Goal: Transaction & Acquisition: Purchase product/service

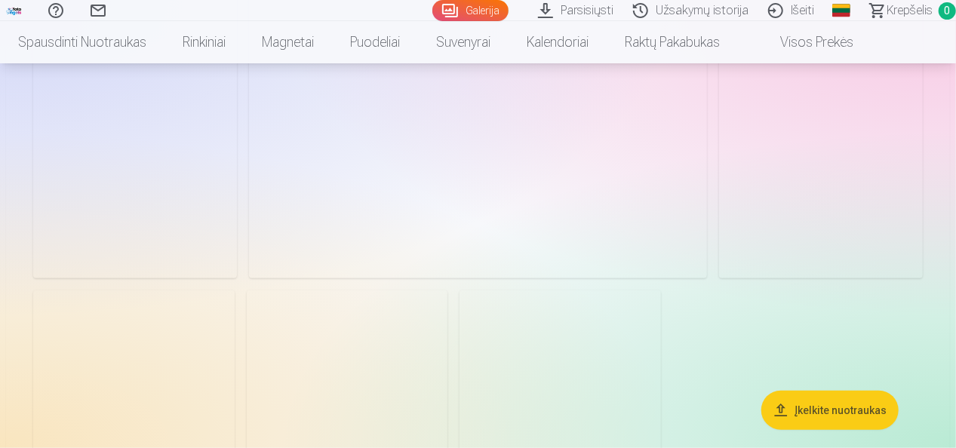
scroll to position [755, 0]
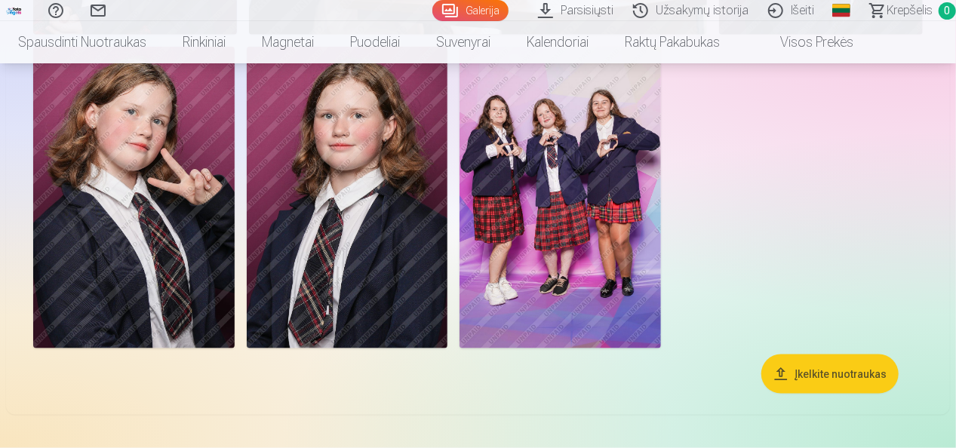
click at [542, 196] on img at bounding box center [561, 198] width 202 height 302
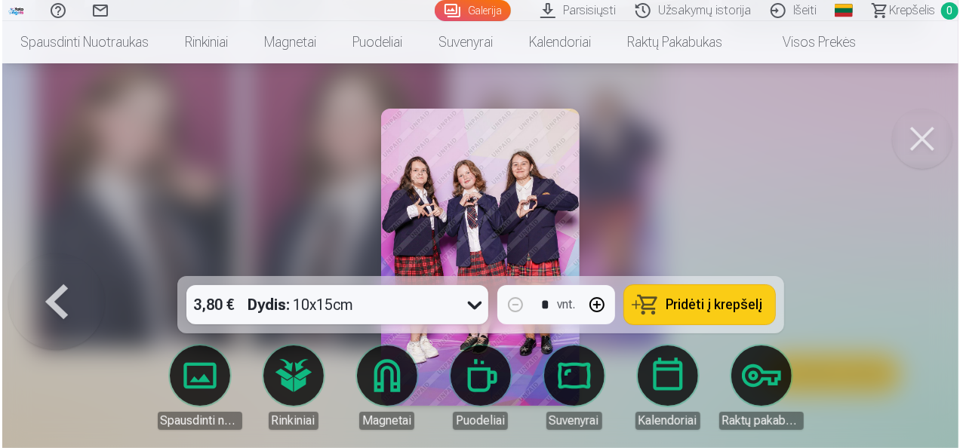
scroll to position [756, 0]
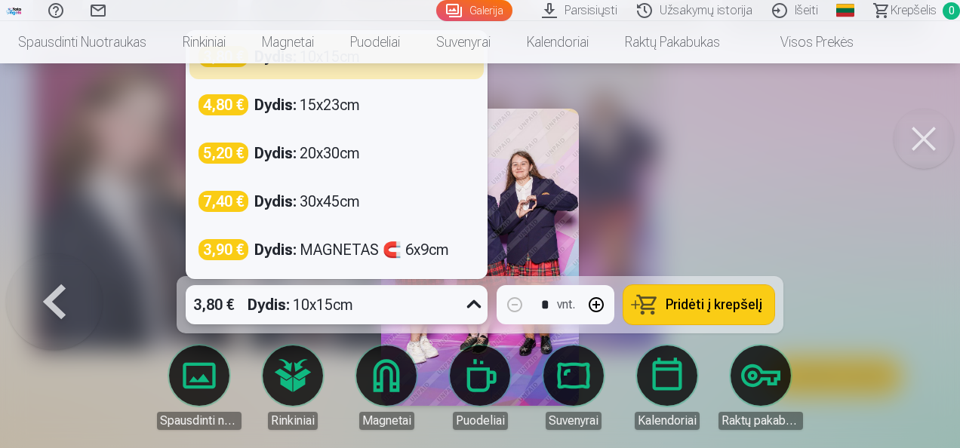
click at [474, 302] on icon at bounding box center [474, 305] width 24 height 24
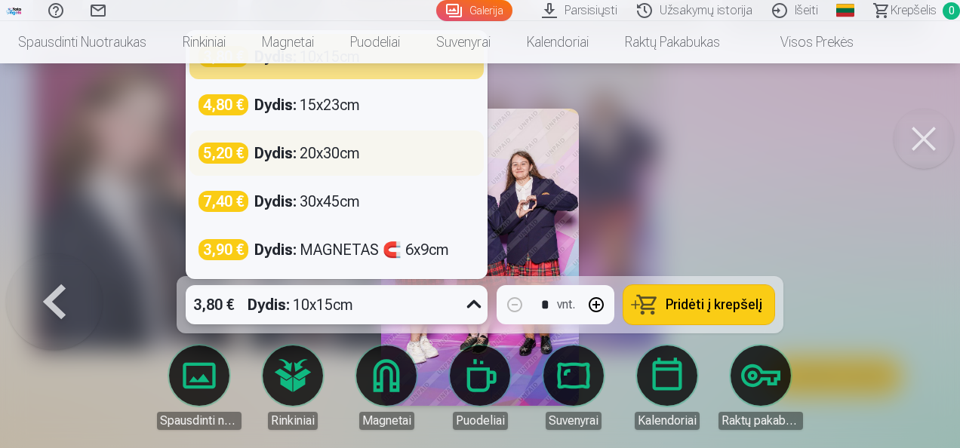
click at [326, 159] on div "Dydis : 20x30cm" at bounding box center [307, 153] width 106 height 21
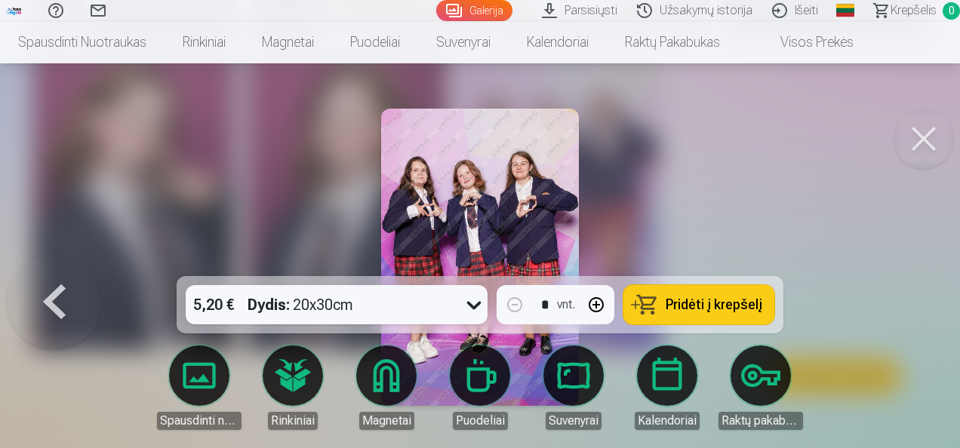
click at [702, 301] on span "Pridėti į krepšelį" at bounding box center [714, 305] width 97 height 14
click at [930, 146] on button at bounding box center [924, 139] width 60 height 60
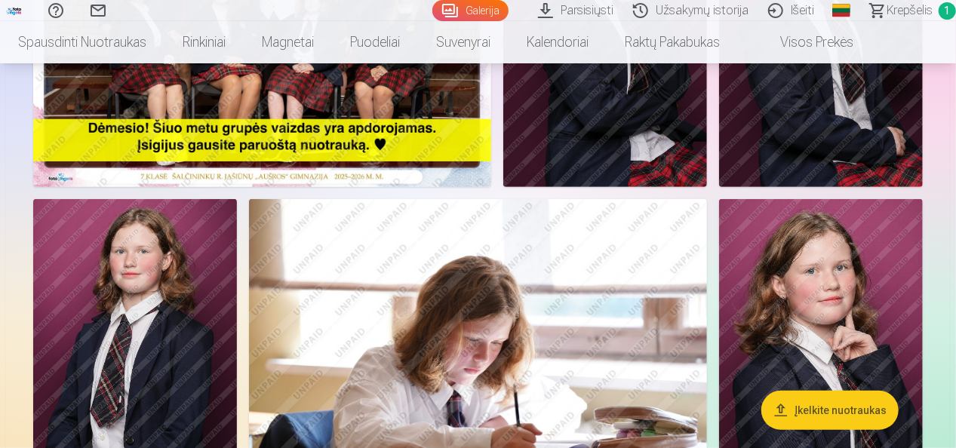
scroll to position [151, 0]
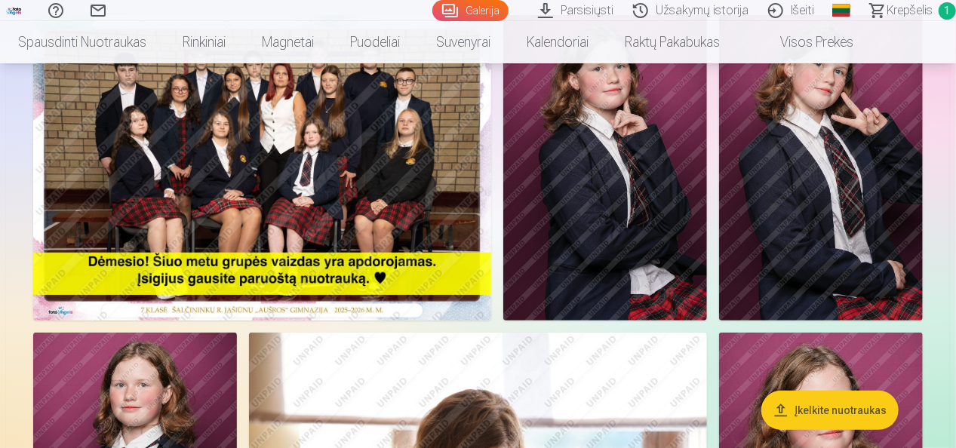
click at [241, 175] on img at bounding box center [262, 168] width 458 height 306
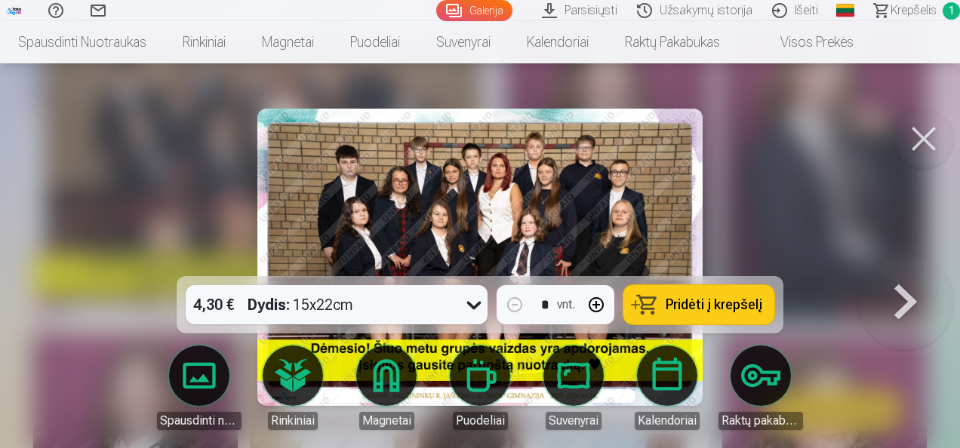
click at [472, 302] on icon at bounding box center [474, 305] width 24 height 24
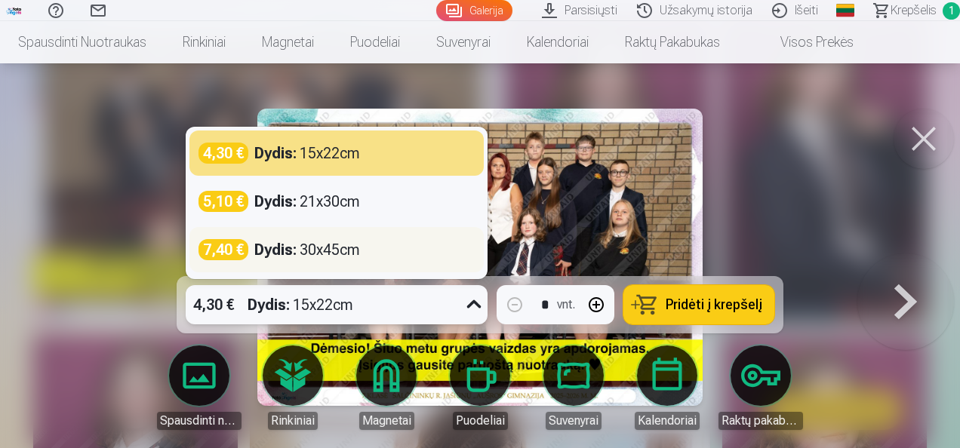
click at [350, 242] on div "Dydis : 30x45cm" at bounding box center [307, 249] width 106 height 21
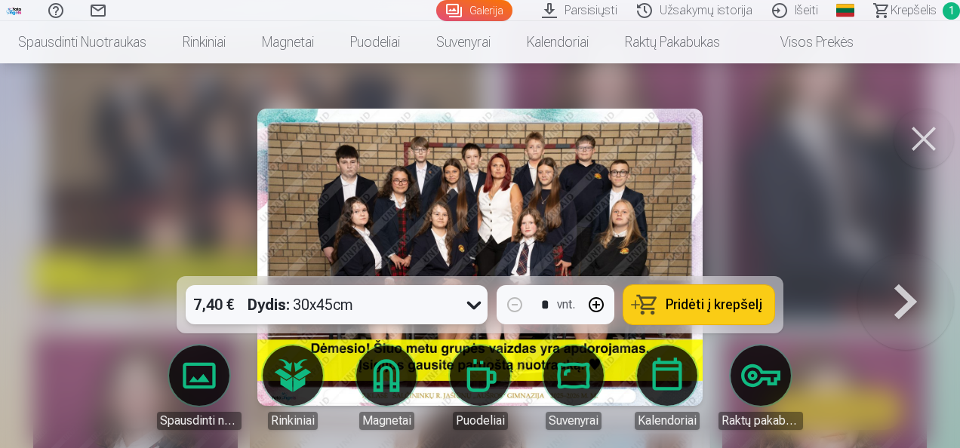
click at [466, 303] on icon at bounding box center [474, 305] width 24 height 24
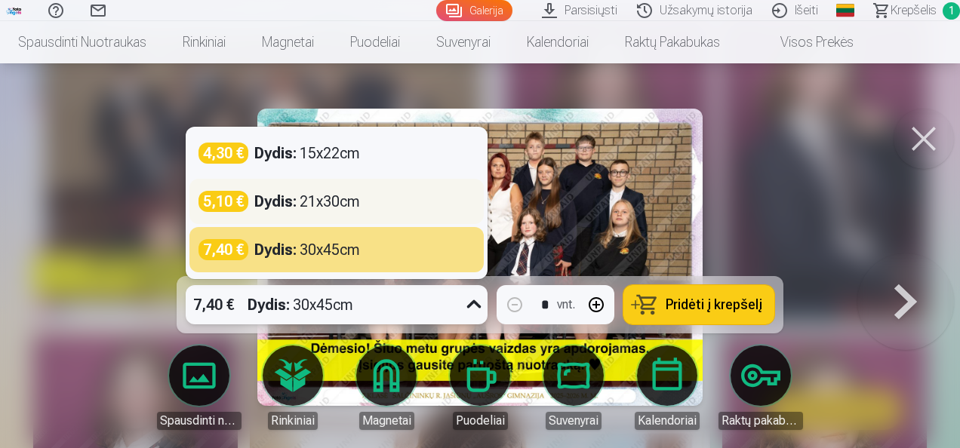
click at [418, 205] on div "5,10 € Dydis : 21x30cm" at bounding box center [337, 201] width 276 height 21
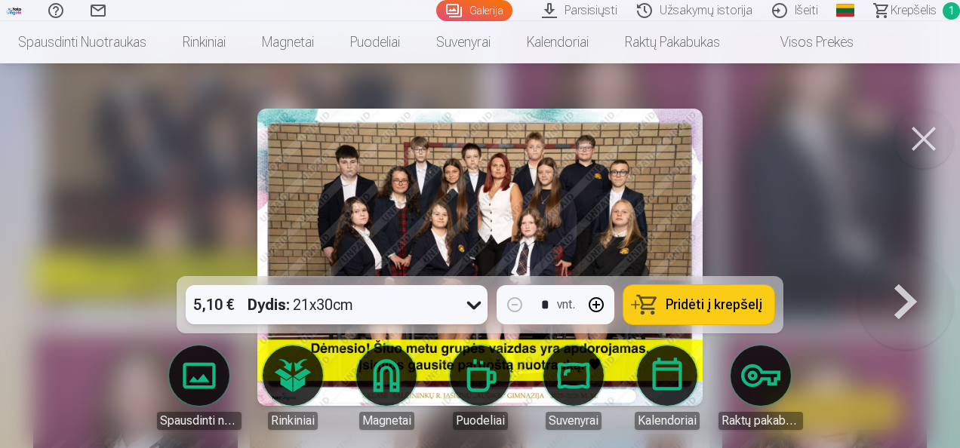
click at [681, 306] on span "Pridėti į krepšelį" at bounding box center [714, 305] width 97 height 14
click at [921, 139] on button at bounding box center [924, 139] width 60 height 60
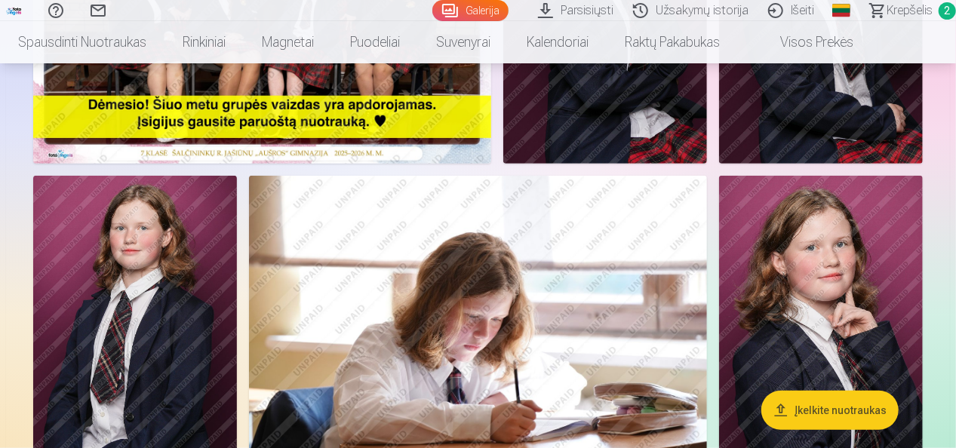
scroll to position [377, 0]
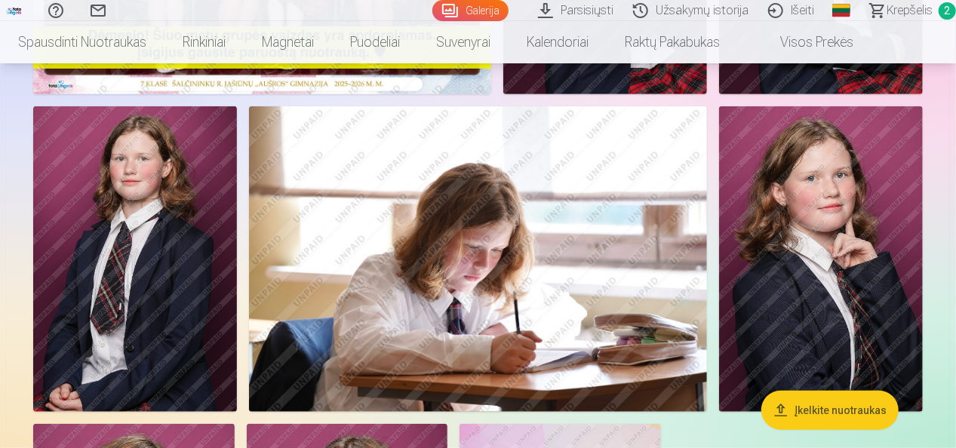
click at [830, 241] on img at bounding box center [821, 259] width 204 height 306
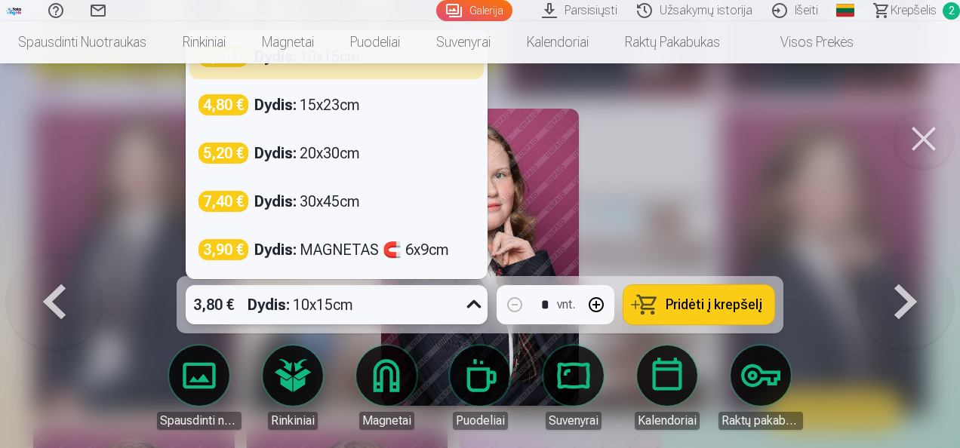
click at [458, 302] on div "3,80 € Dydis : 10x15cm" at bounding box center [322, 304] width 273 height 39
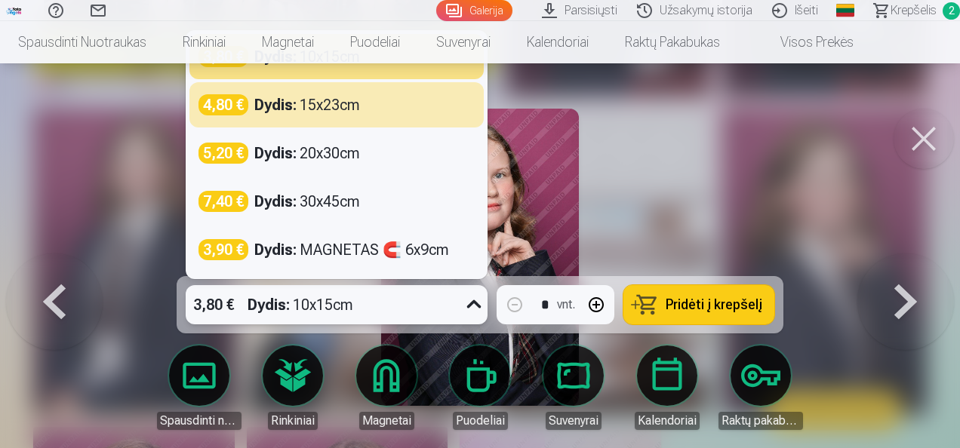
click at [669, 170] on div at bounding box center [480, 224] width 960 height 448
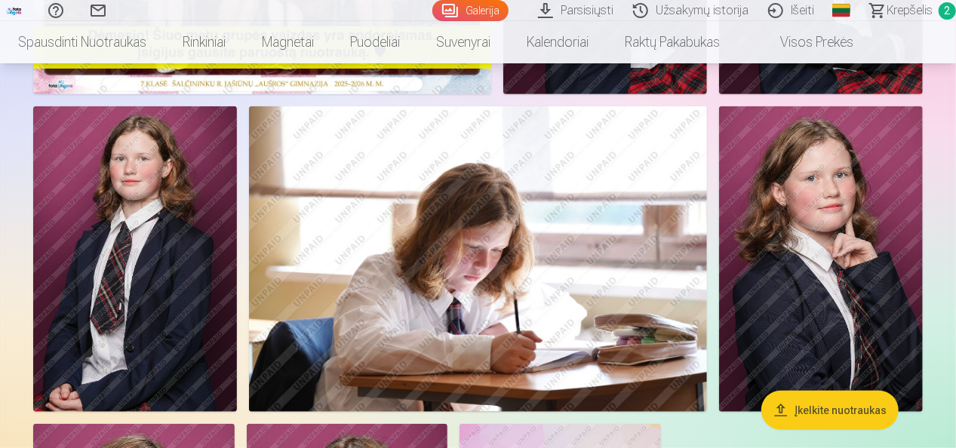
click at [788, 216] on img at bounding box center [821, 259] width 204 height 306
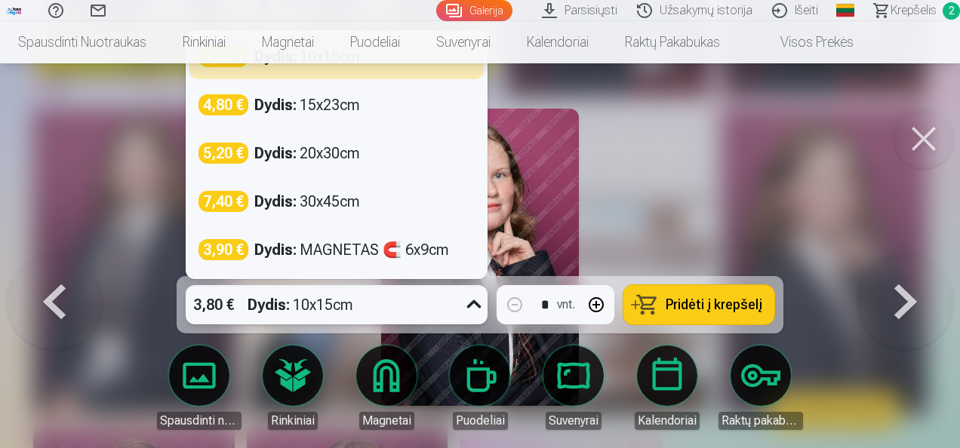
click at [465, 305] on icon at bounding box center [474, 305] width 24 height 24
click at [469, 303] on icon at bounding box center [474, 305] width 24 height 24
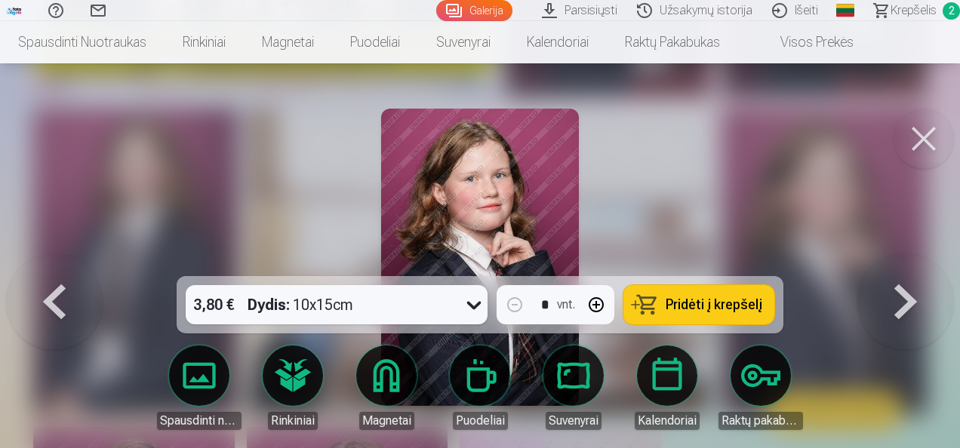
click at [921, 136] on button at bounding box center [924, 139] width 60 height 60
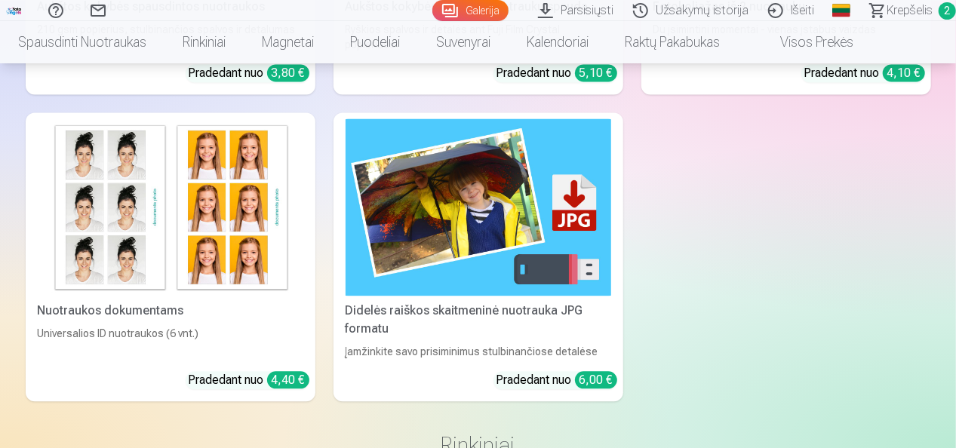
scroll to position [1510, 0]
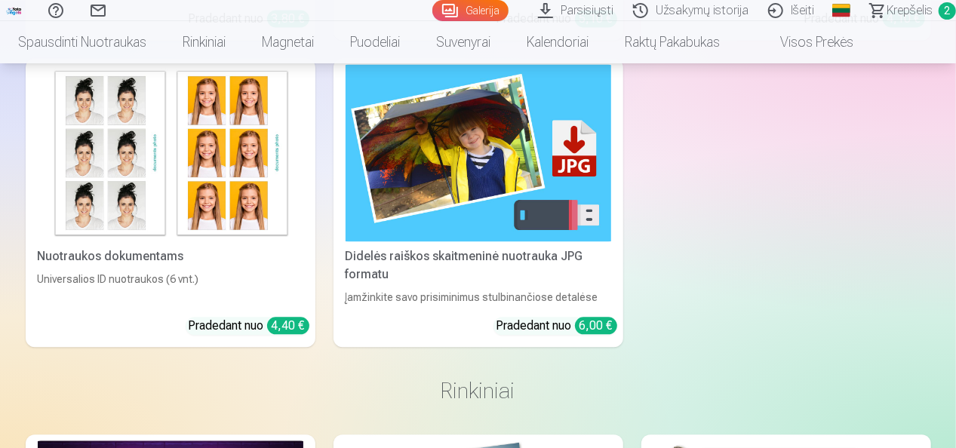
click at [149, 210] on img at bounding box center [171, 152] width 266 height 177
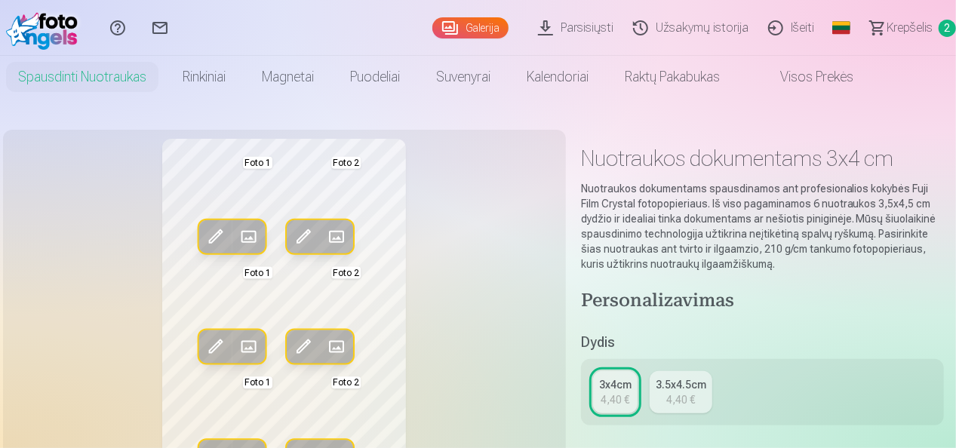
scroll to position [75, 0]
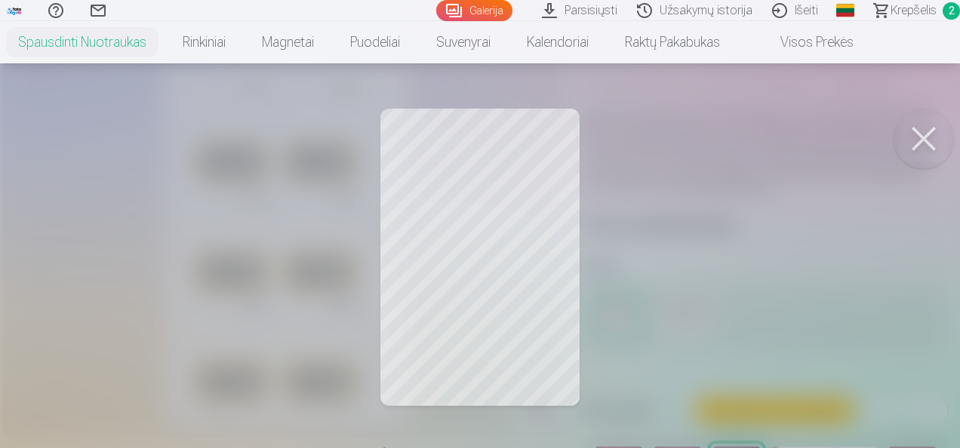
click at [439, 153] on div at bounding box center [480, 224] width 960 height 448
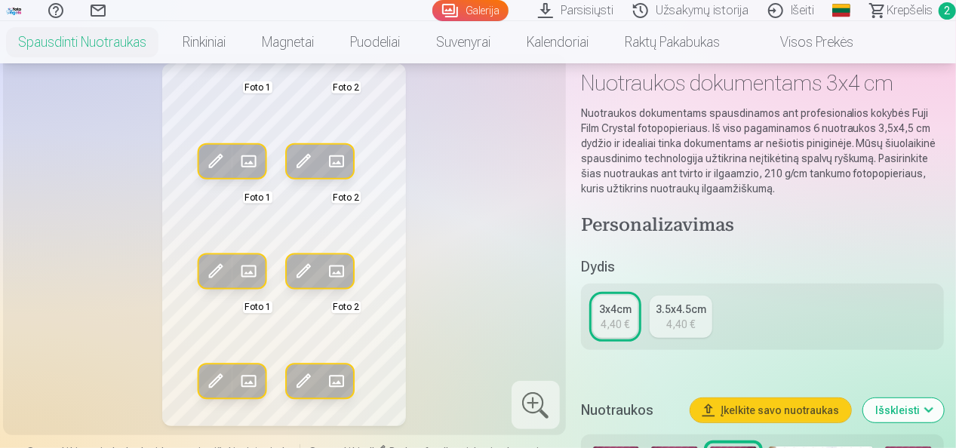
click at [618, 306] on div "3x4cm" at bounding box center [615, 309] width 32 height 15
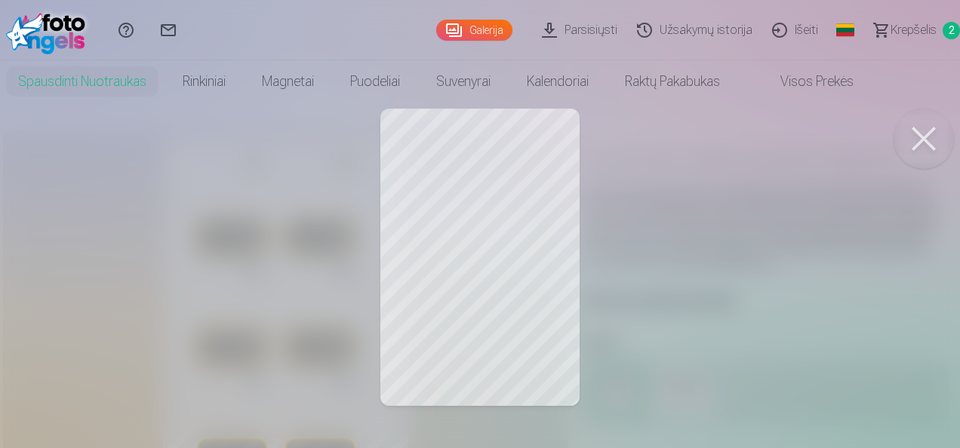
click at [928, 126] on button at bounding box center [924, 139] width 60 height 60
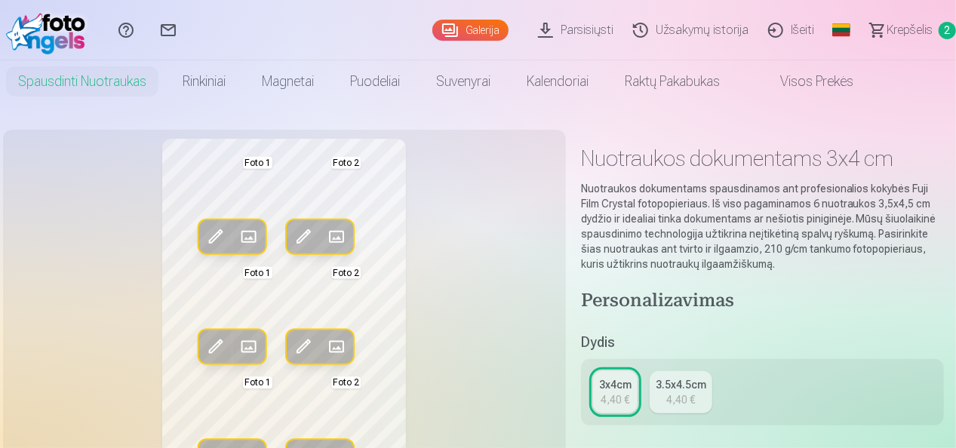
click at [339, 236] on span at bounding box center [337, 237] width 24 height 24
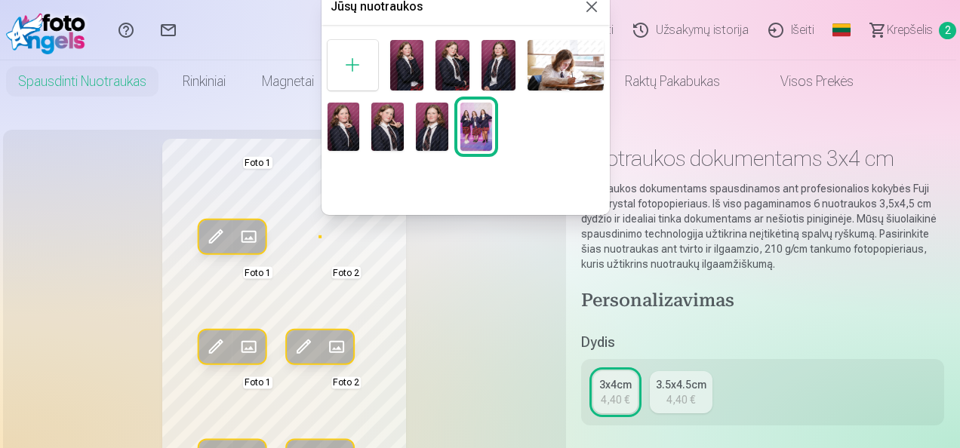
click at [434, 124] on img at bounding box center [432, 127] width 32 height 48
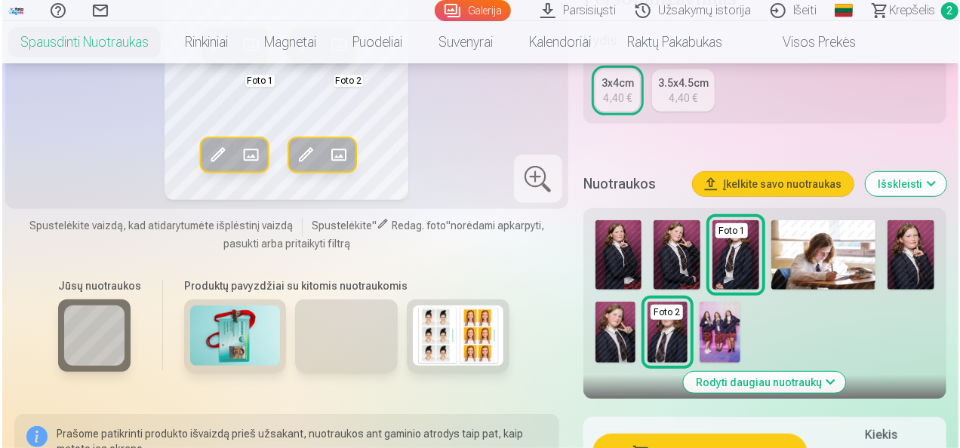
scroll to position [453, 0]
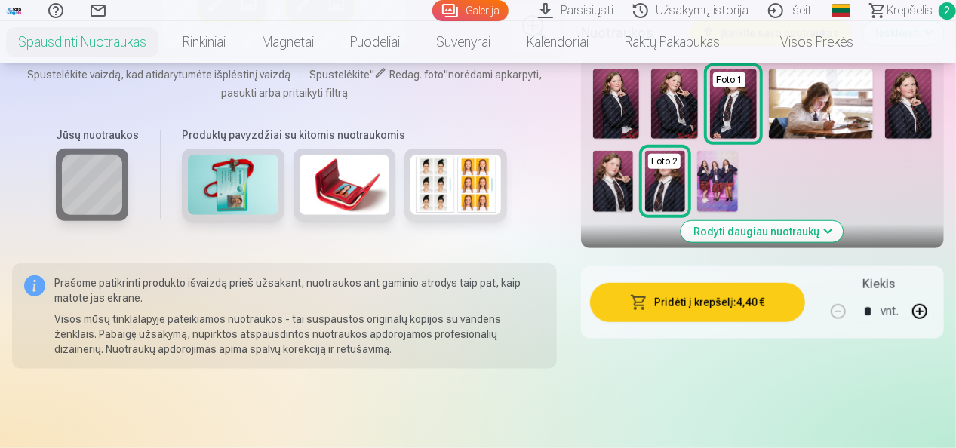
click at [697, 306] on button "Pridėti į krepšelį : 4,40 €" at bounding box center [697, 302] width 215 height 39
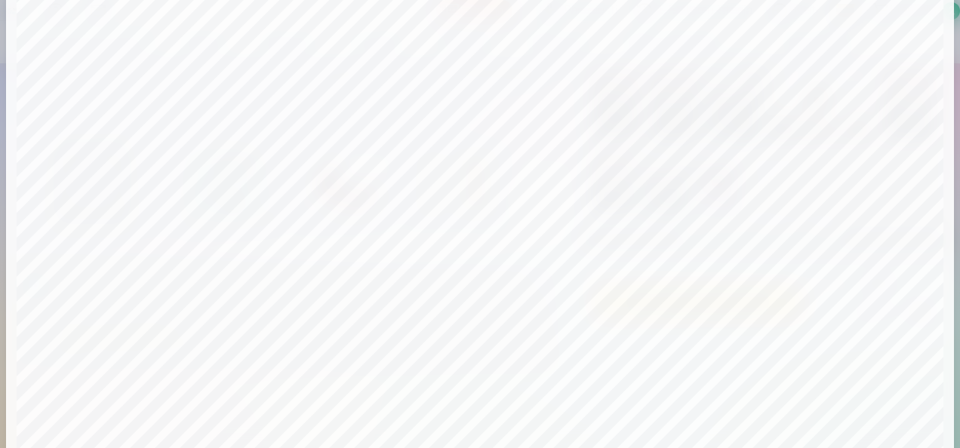
scroll to position [0, 0]
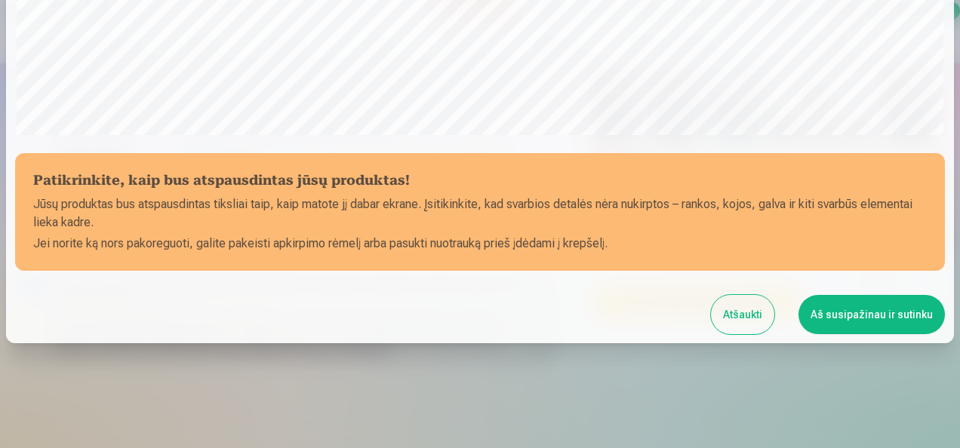
click at [740, 310] on button "Atšaukti" at bounding box center [742, 314] width 63 height 39
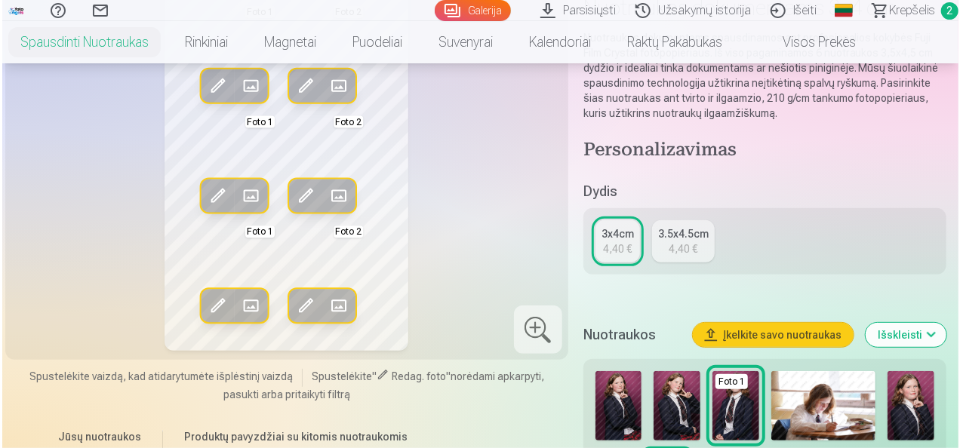
scroll to position [75, 0]
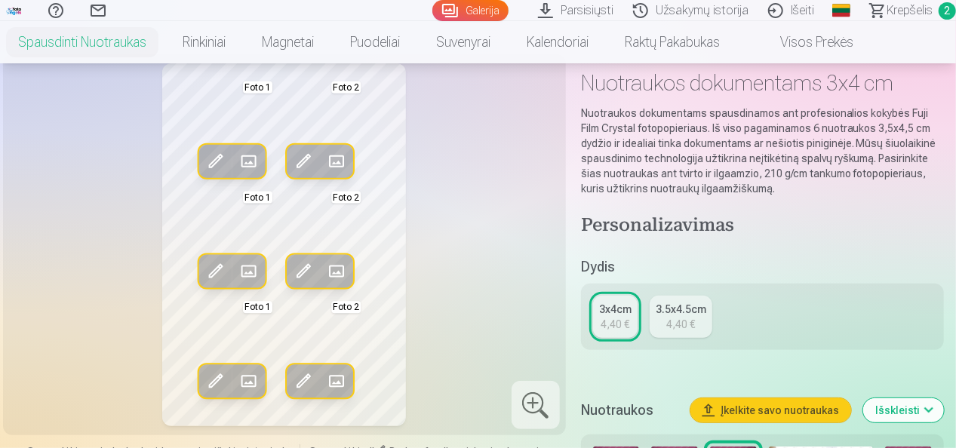
click at [216, 162] on span at bounding box center [215, 161] width 24 height 24
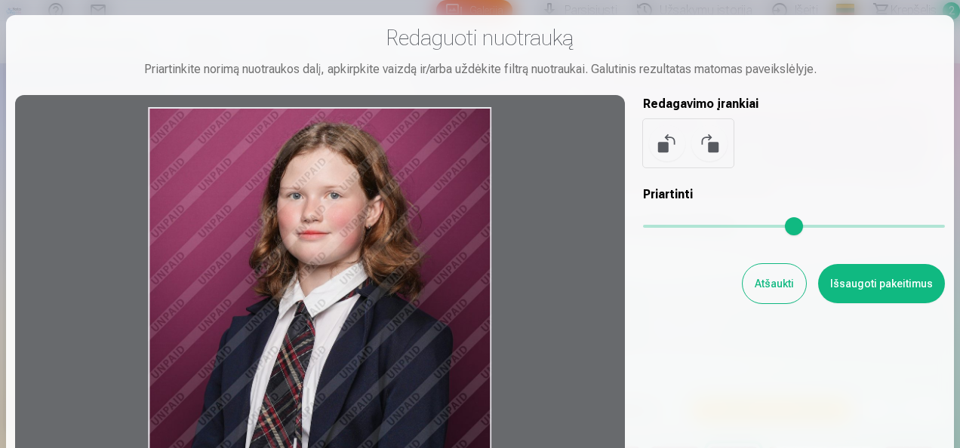
drag, startPoint x: 409, startPoint y: 211, endPoint x: 414, endPoint y: 315, distance: 104.3
click at [414, 315] on div at bounding box center [320, 343] width 610 height 497
drag, startPoint x: 383, startPoint y: 293, endPoint x: 320, endPoint y: 300, distance: 63.1
click at [313, 296] on div at bounding box center [320, 343] width 610 height 497
click at [868, 281] on button "Išsaugoti pakeitimus" at bounding box center [881, 283] width 127 height 39
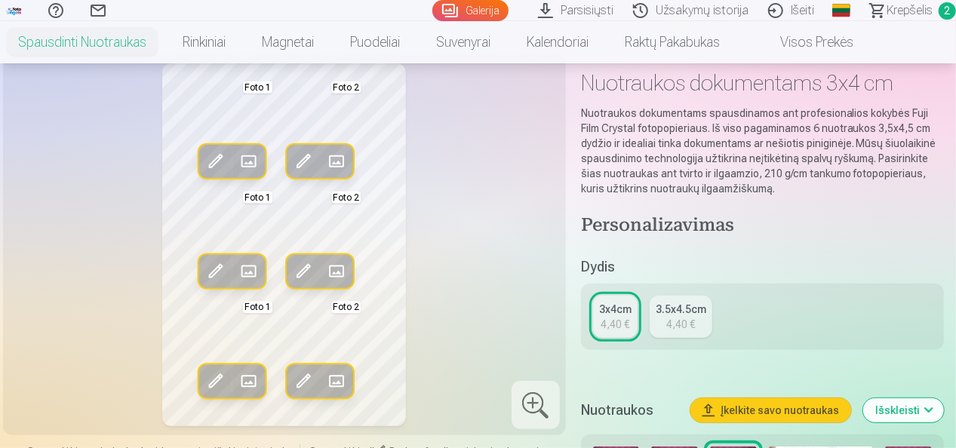
click at [691, 312] on div "3.5x4.5cm" at bounding box center [681, 309] width 51 height 15
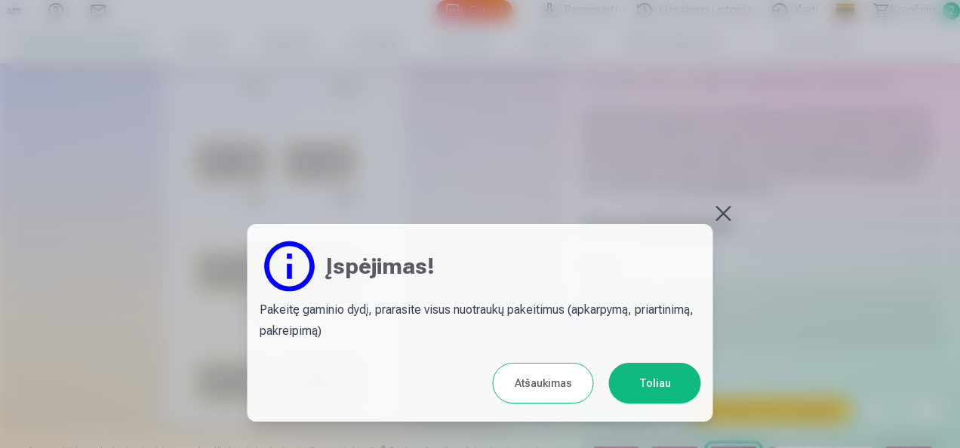
click at [642, 386] on button "Toliau" at bounding box center [655, 383] width 92 height 41
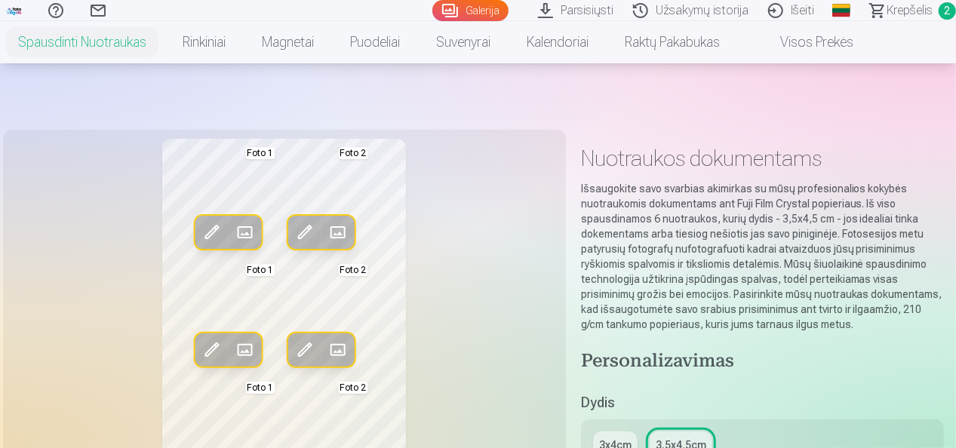
scroll to position [75, 0]
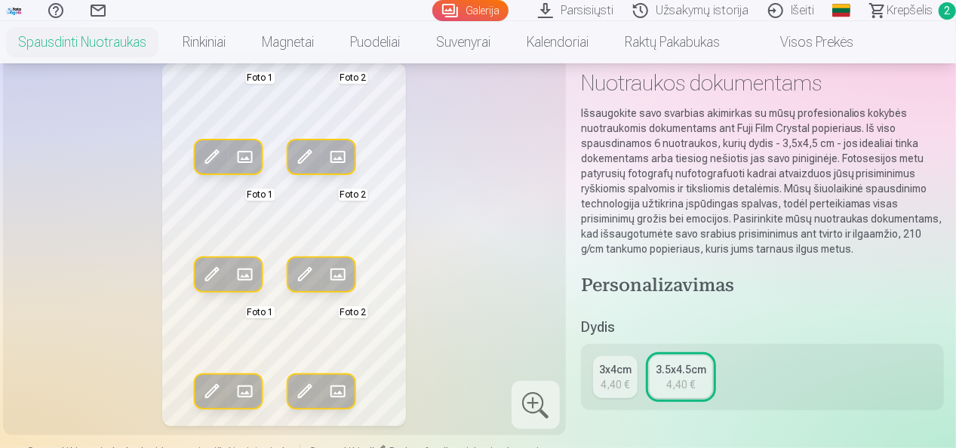
click at [306, 152] on span at bounding box center [305, 157] width 24 height 24
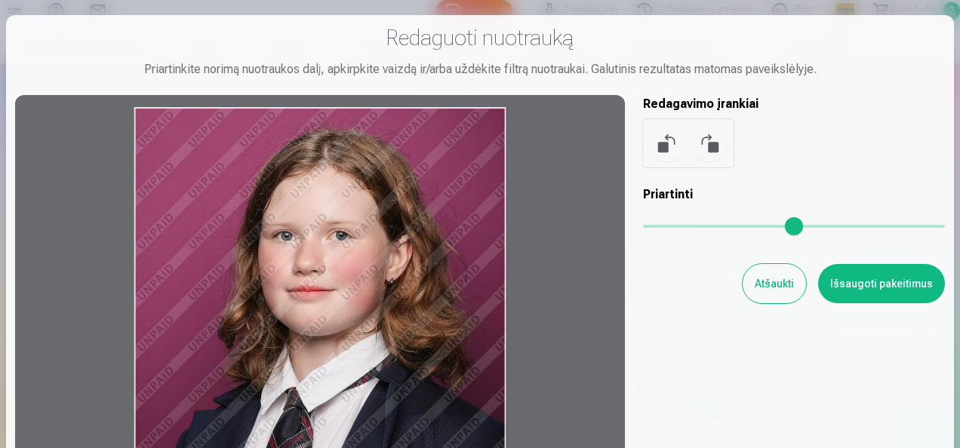
drag, startPoint x: 439, startPoint y: 248, endPoint x: 429, endPoint y: 487, distance: 239.5
click at [429, 373] on html "Pagalbos centras Susisiekite su mumis Galerija Parsisiųsti Užsakymų istorija Iš…" at bounding box center [480, 149] width 960 height 448
click at [878, 285] on button "Išsaugoti pakeitimus" at bounding box center [881, 283] width 127 height 39
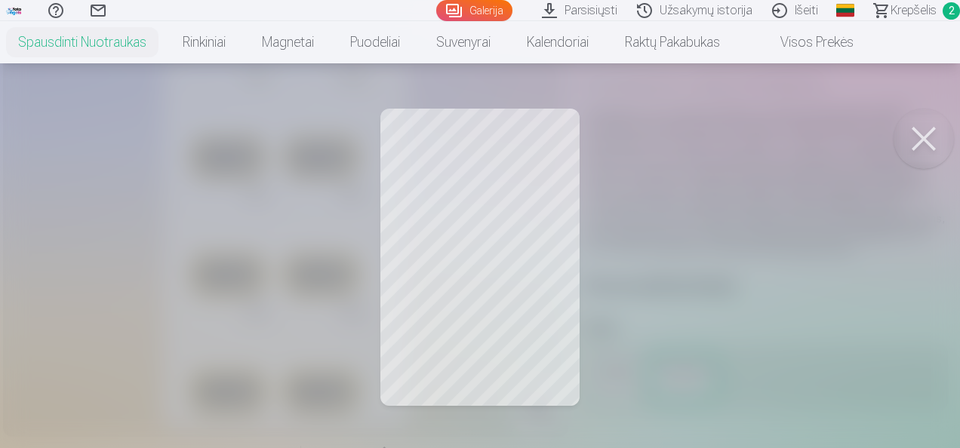
click at [432, 245] on div at bounding box center [480, 224] width 960 height 448
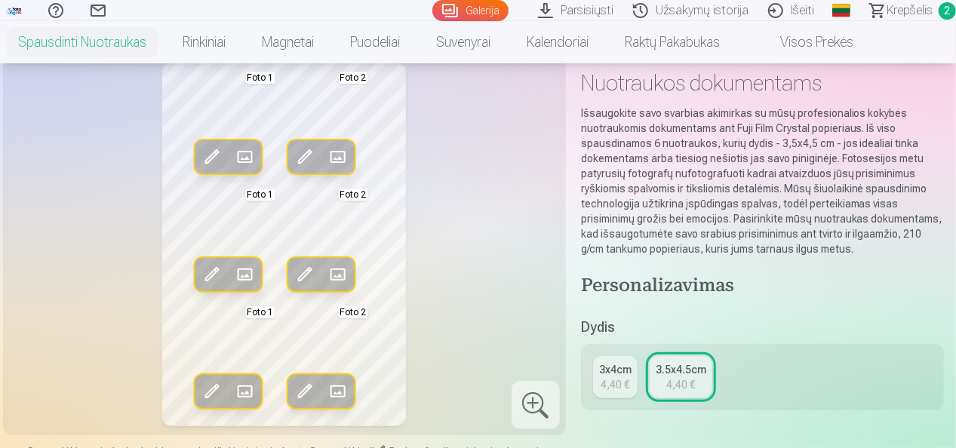
click at [212, 281] on span at bounding box center [212, 274] width 24 height 24
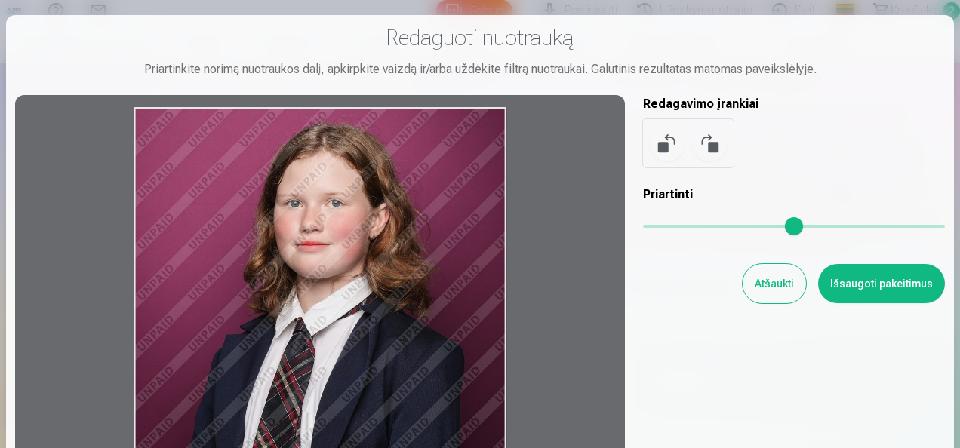
drag, startPoint x: 347, startPoint y: 301, endPoint x: 358, endPoint y: 382, distance: 81.5
click at [358, 382] on div at bounding box center [320, 343] width 610 height 497
drag, startPoint x: 387, startPoint y: 251, endPoint x: 397, endPoint y: 479, distance: 228.9
click at [397, 373] on html "Pagalbos centras Susisiekite su mumis Galerija Parsisiųsti Užsakymų istorija Iš…" at bounding box center [480, 149] width 960 height 448
drag, startPoint x: 362, startPoint y: 343, endPoint x: 451, endPoint y: 429, distance: 123.8
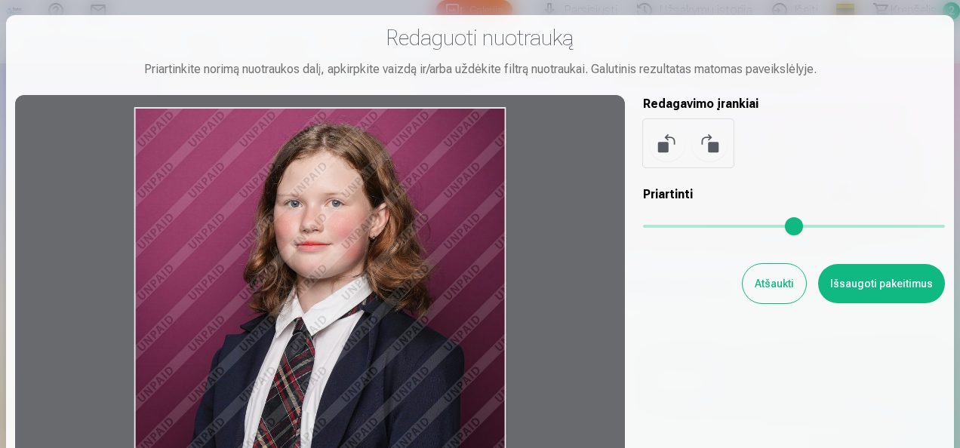
click at [369, 431] on div at bounding box center [320, 343] width 610 height 497
click at [852, 291] on button "Išsaugoti pakeitimus" at bounding box center [881, 283] width 127 height 39
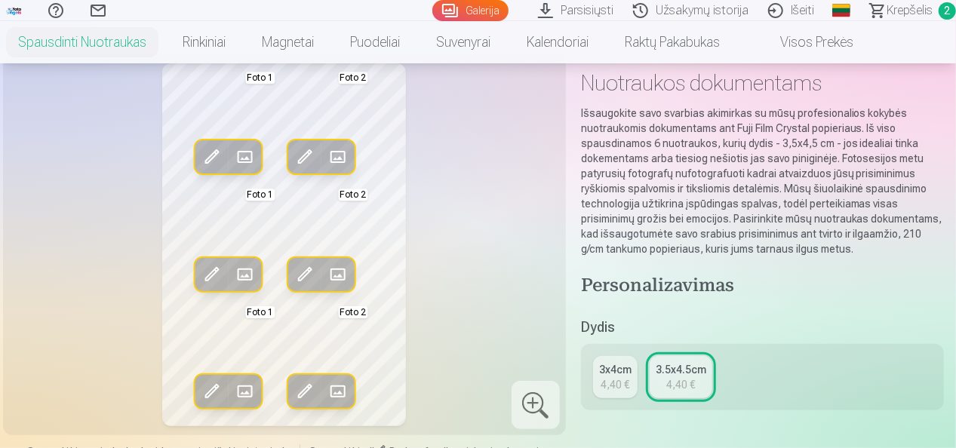
click at [617, 366] on div "3x4cm" at bounding box center [615, 369] width 32 height 15
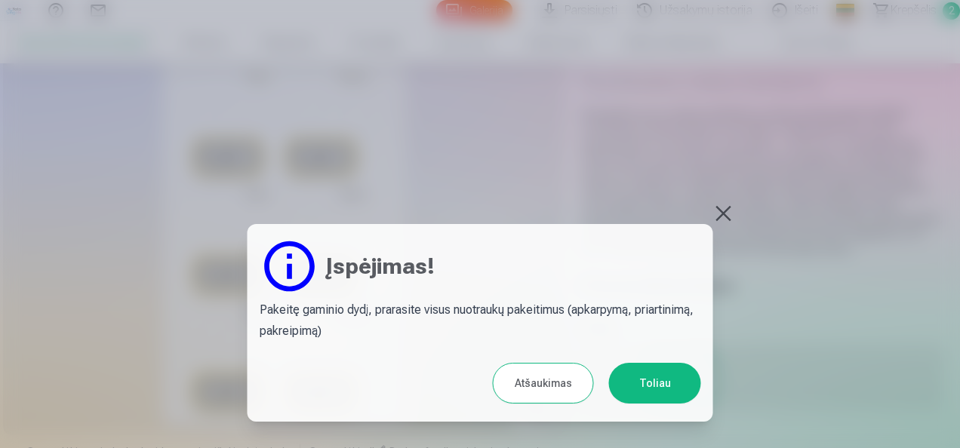
click at [649, 377] on button "Toliau" at bounding box center [655, 383] width 92 height 41
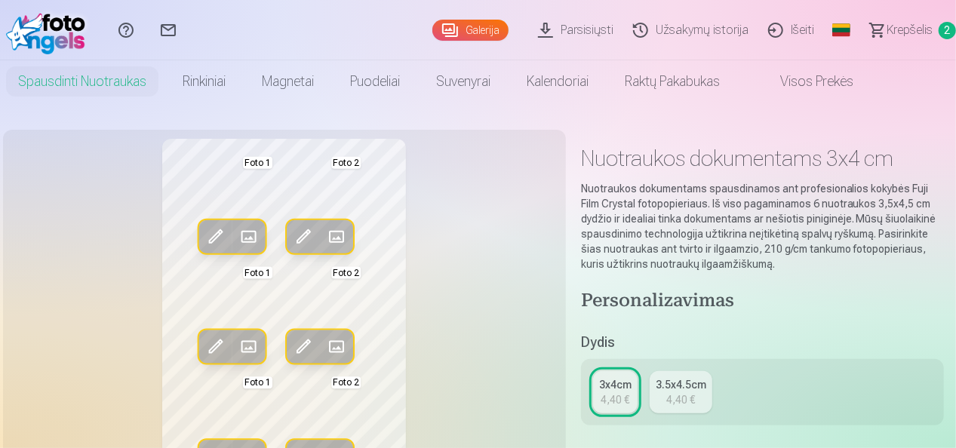
click at [217, 235] on span at bounding box center [215, 237] width 24 height 24
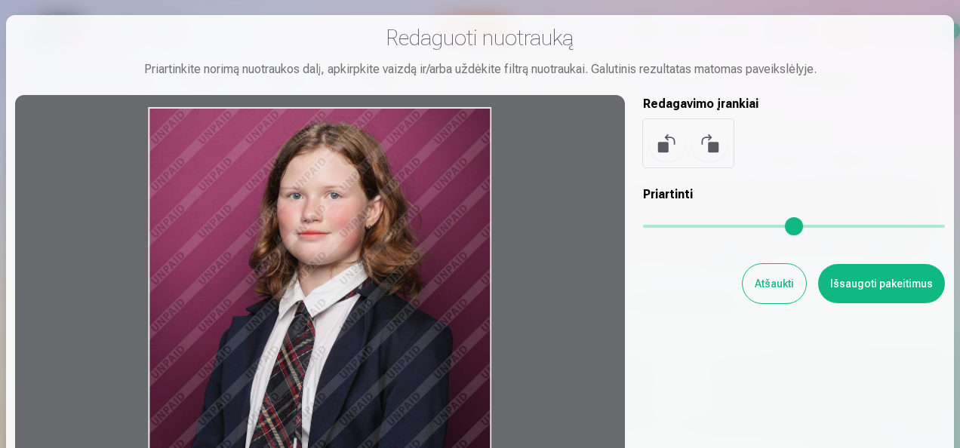
drag, startPoint x: 349, startPoint y: 219, endPoint x: 424, endPoint y: 372, distance: 170.5
click at [371, 431] on div at bounding box center [320, 343] width 610 height 497
drag, startPoint x: 857, startPoint y: 279, endPoint x: 849, endPoint y: 279, distance: 7.6
click at [856, 279] on button "Išsaugoti pakeitimus" at bounding box center [881, 283] width 127 height 39
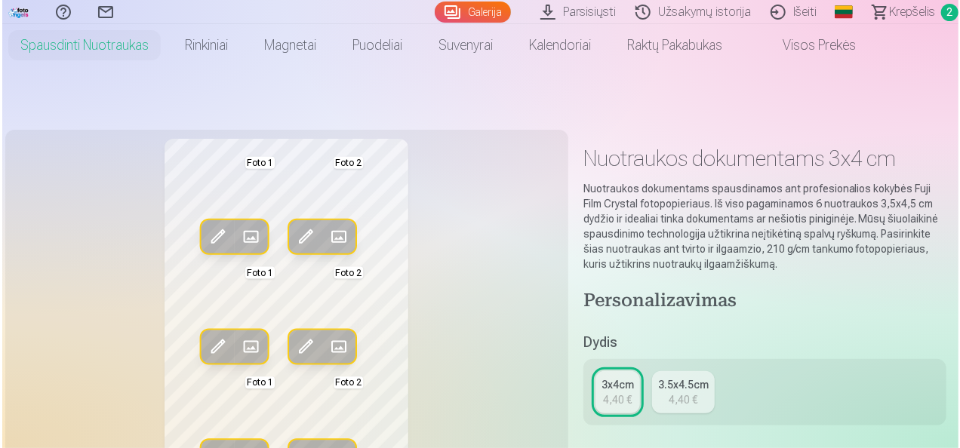
scroll to position [151, 0]
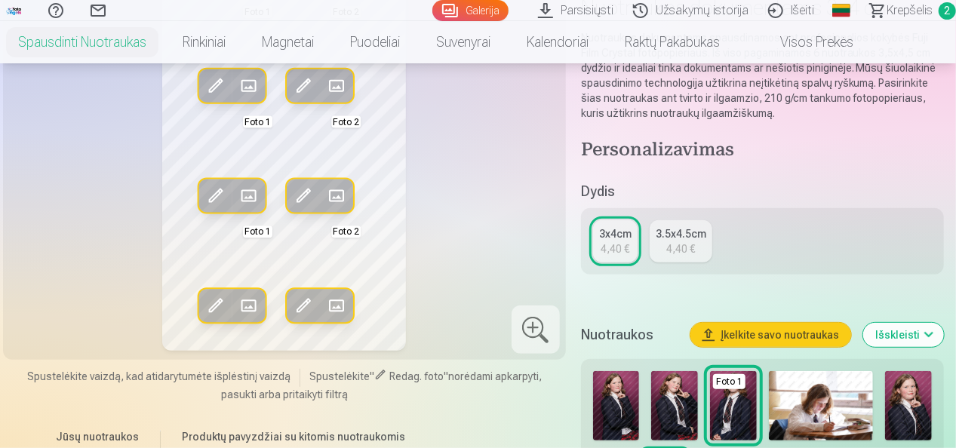
click at [685, 237] on div "3.5x4.5cm" at bounding box center [681, 233] width 51 height 15
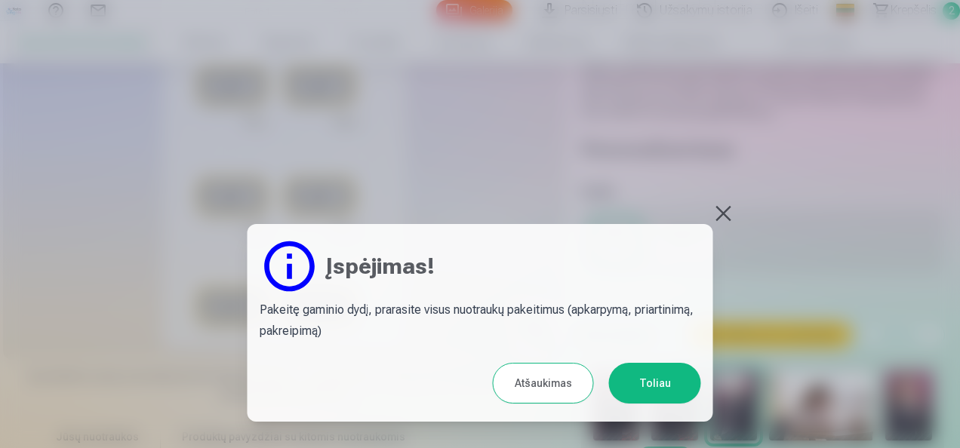
click at [654, 386] on button "Toliau" at bounding box center [655, 383] width 92 height 41
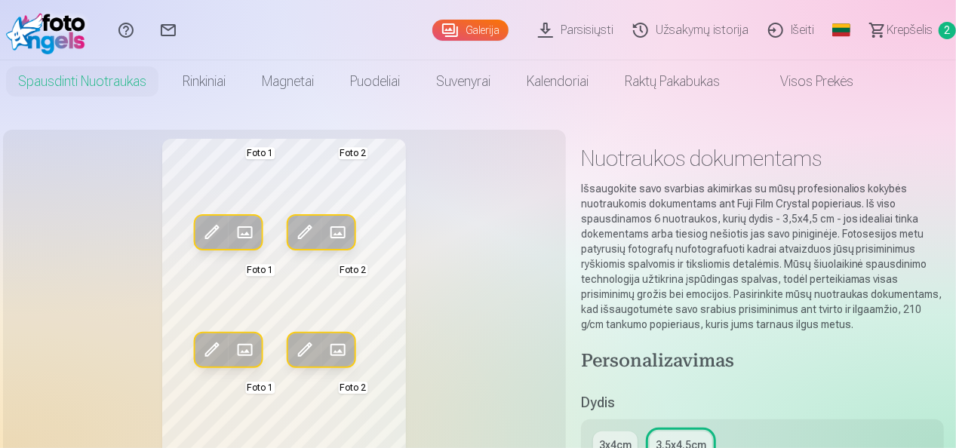
click at [305, 224] on span at bounding box center [305, 232] width 24 height 24
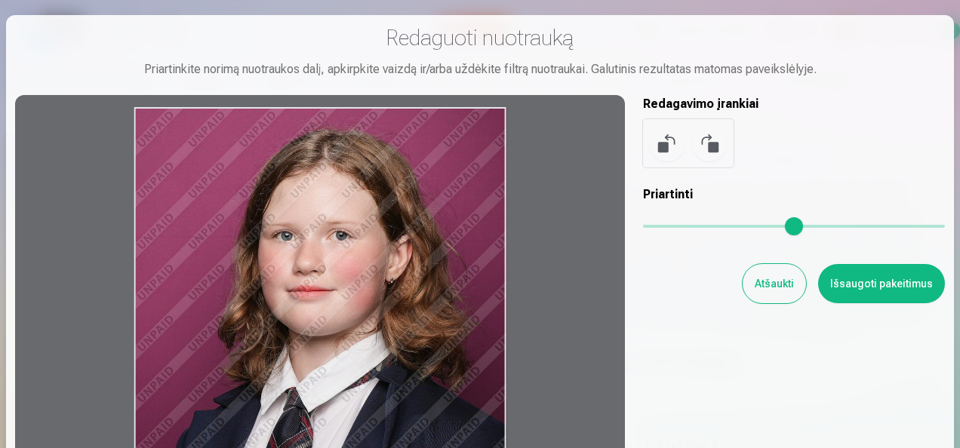
drag, startPoint x: 331, startPoint y: 231, endPoint x: 483, endPoint y: 315, distance: 174.0
click at [334, 365] on div at bounding box center [320, 343] width 610 height 497
click at [883, 287] on button "Išsaugoti pakeitimus" at bounding box center [881, 283] width 127 height 39
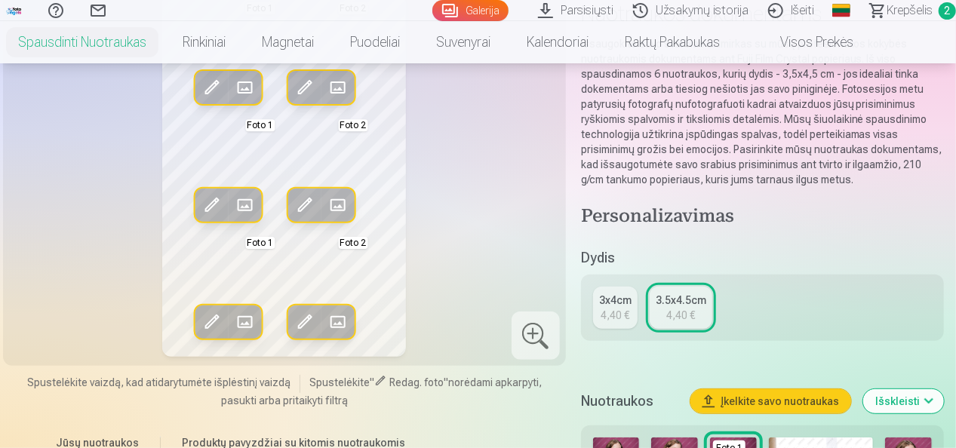
scroll to position [151, 0]
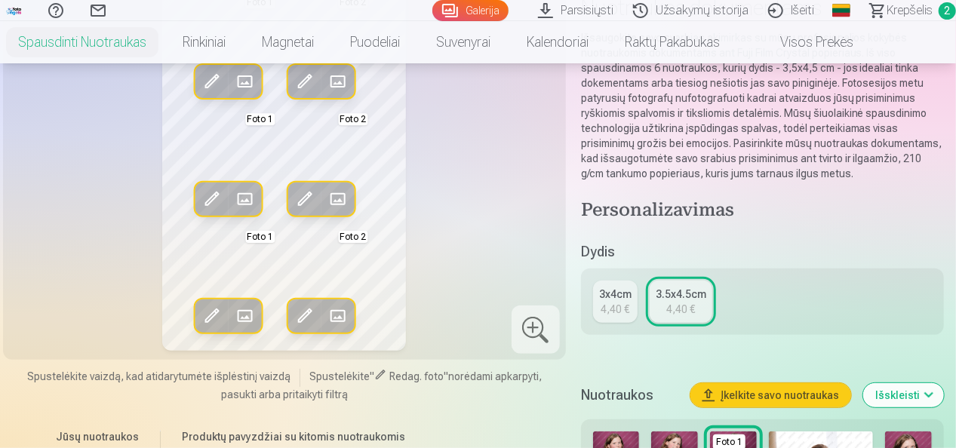
click at [303, 315] on span at bounding box center [305, 316] width 24 height 24
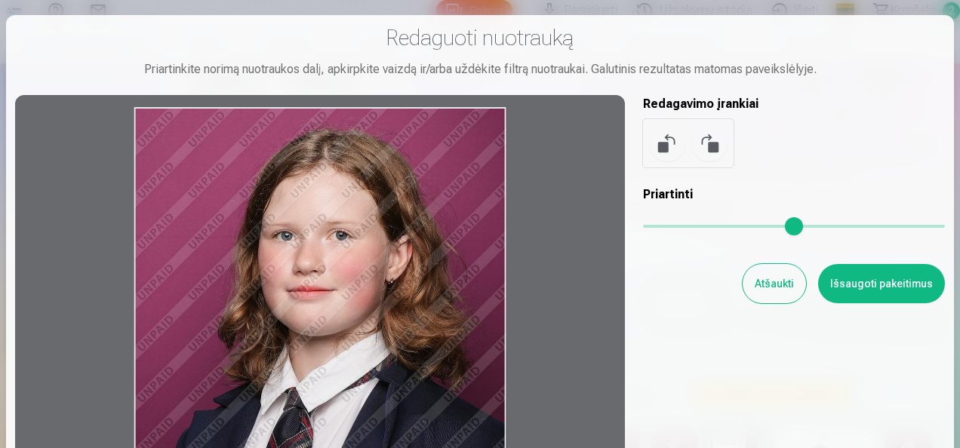
drag, startPoint x: 420, startPoint y: 222, endPoint x: 545, endPoint y: 315, distance: 156.4
click at [414, 344] on div at bounding box center [320, 343] width 610 height 497
click at [899, 275] on button "Išsaugoti pakeitimus" at bounding box center [881, 283] width 127 height 39
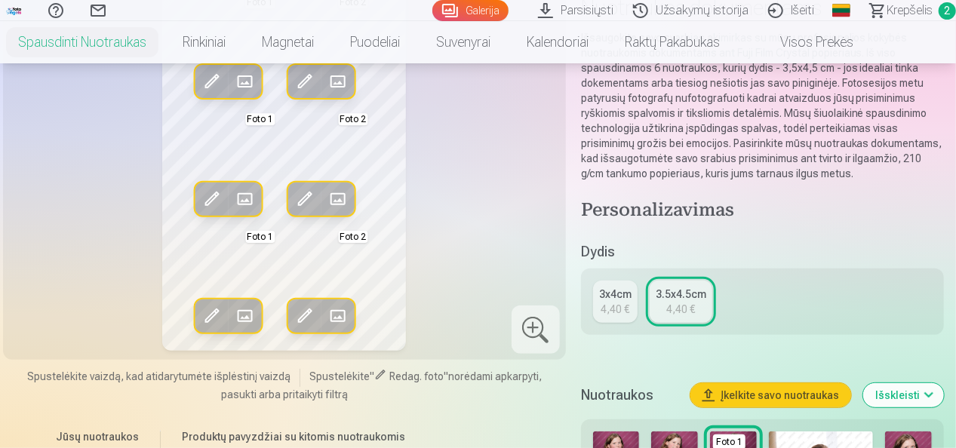
scroll to position [0, 0]
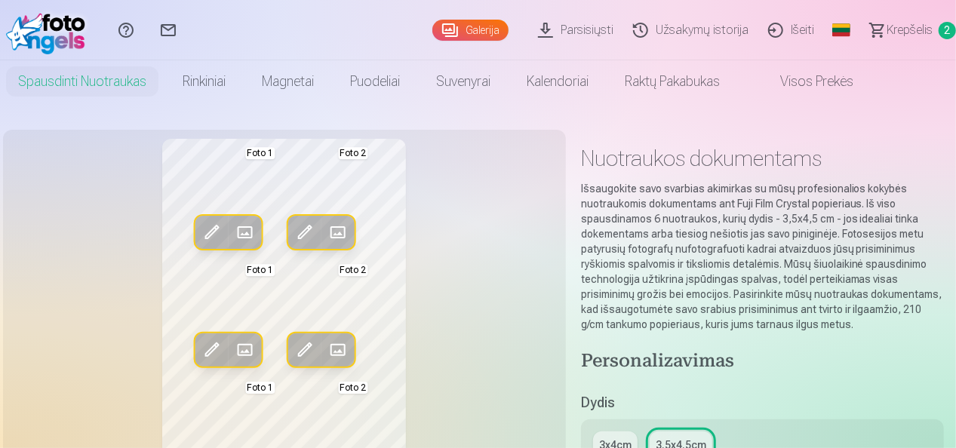
click at [206, 229] on span at bounding box center [212, 232] width 24 height 24
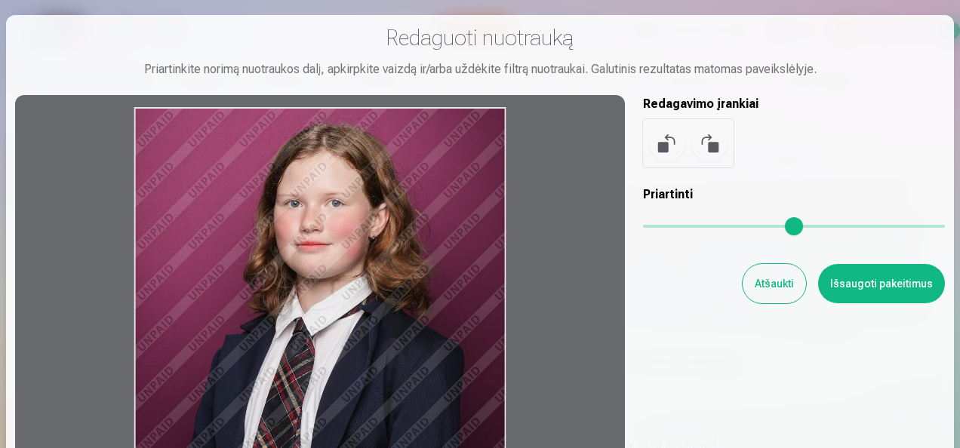
drag, startPoint x: 325, startPoint y: 246, endPoint x: 512, endPoint y: 309, distance: 197.6
click at [319, 349] on div at bounding box center [320, 343] width 610 height 497
click at [904, 285] on button "Išsaugoti pakeitimus" at bounding box center [881, 283] width 127 height 39
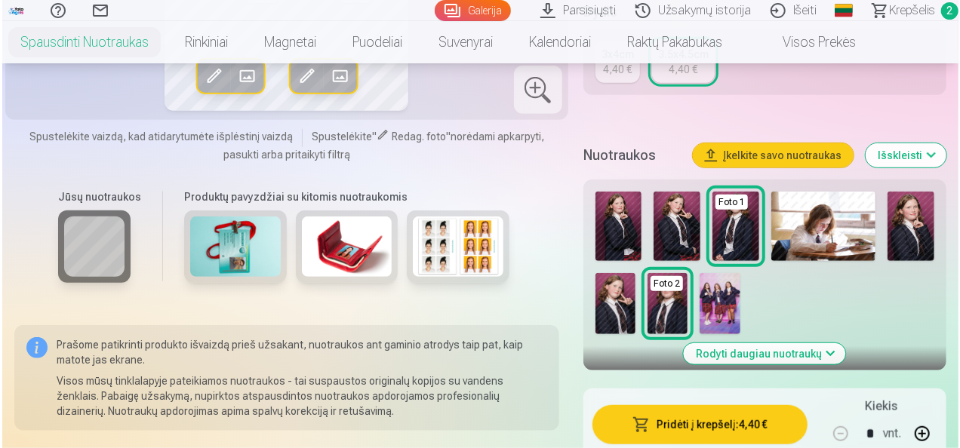
scroll to position [453, 0]
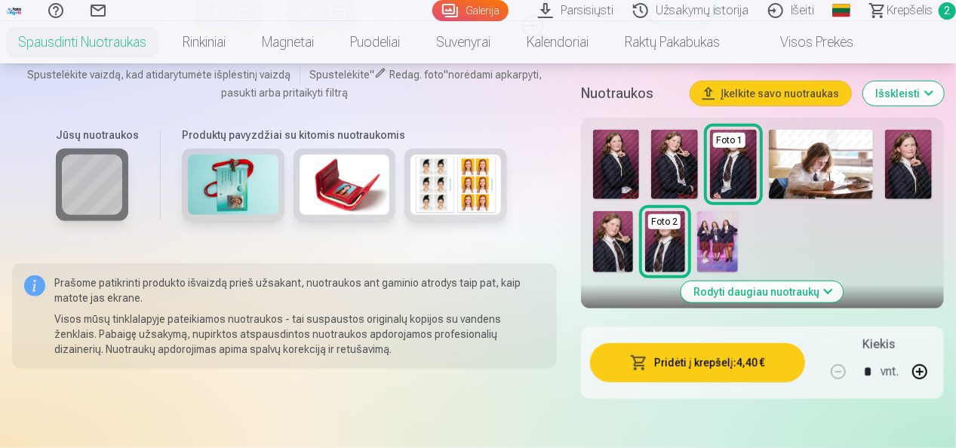
click at [703, 361] on button "Pridėti į krepšelį : 4,40 €" at bounding box center [697, 362] width 215 height 39
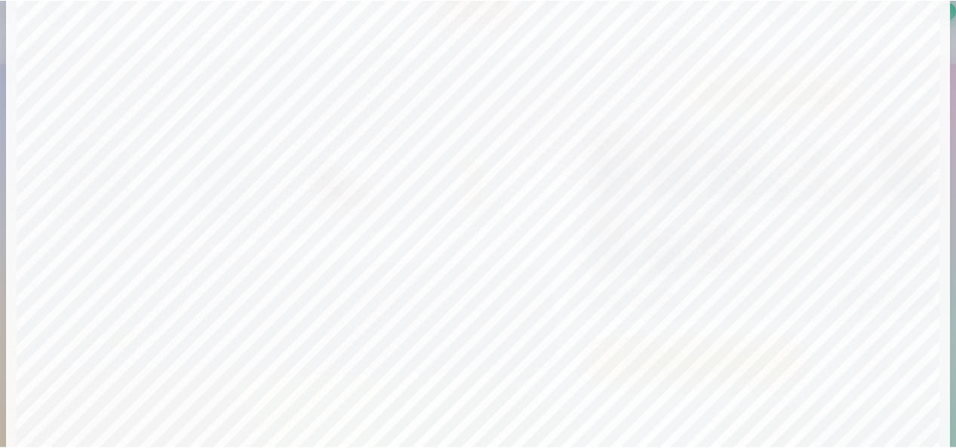
scroll to position [584, 0]
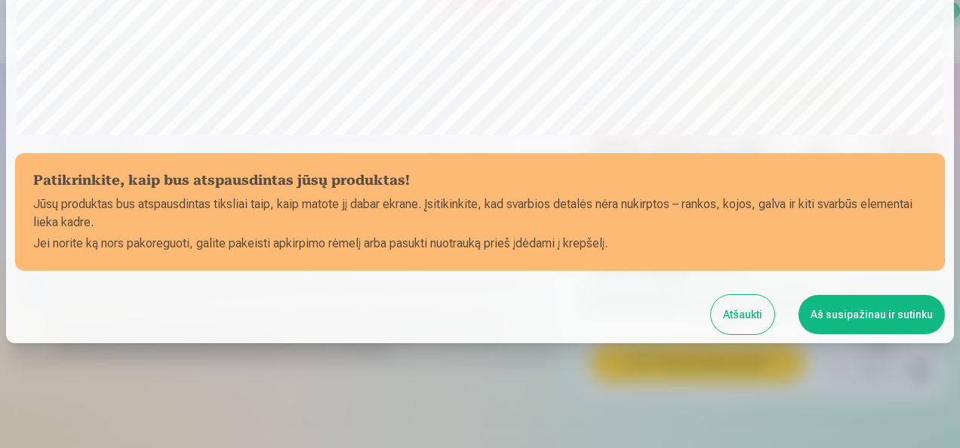
click at [876, 319] on button "Aš susipažinau ir sutinku" at bounding box center [872, 314] width 146 height 39
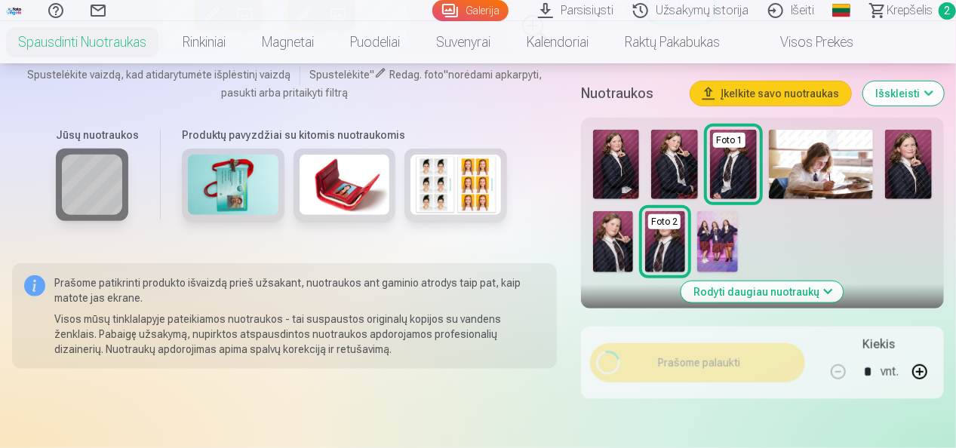
scroll to position [582, 0]
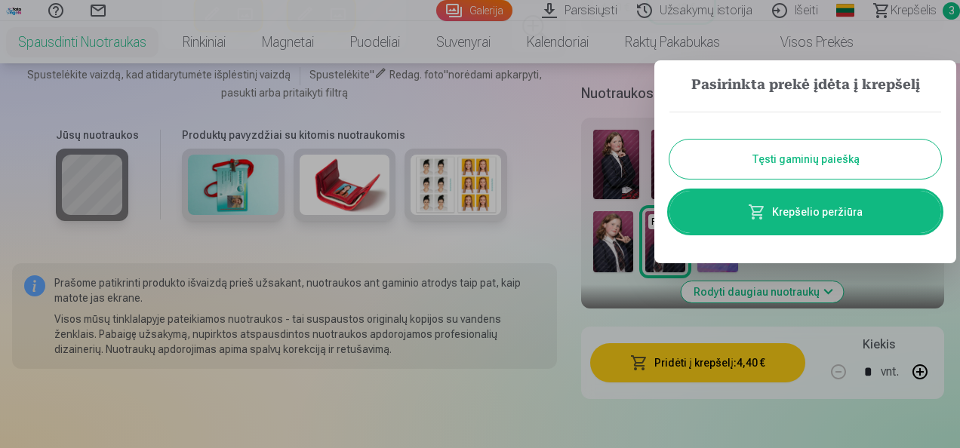
click at [830, 153] on button "Tęsti gaminių paiešką" at bounding box center [805, 159] width 272 height 39
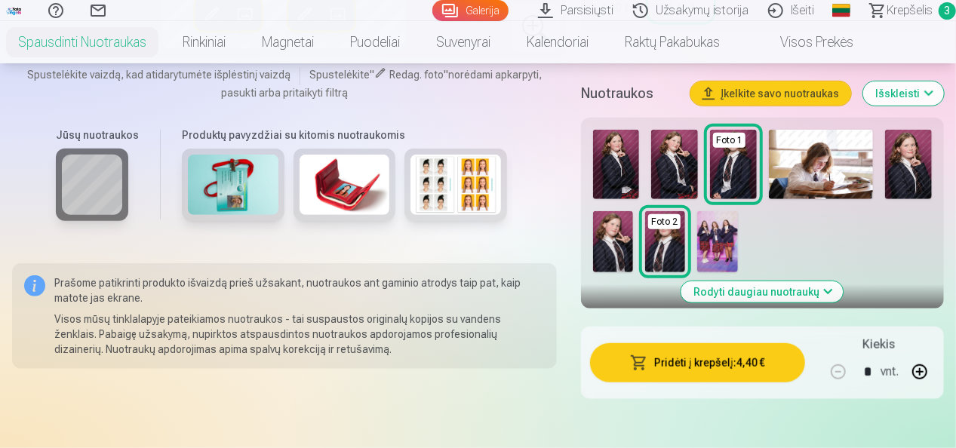
click at [841, 157] on img at bounding box center [821, 164] width 105 height 69
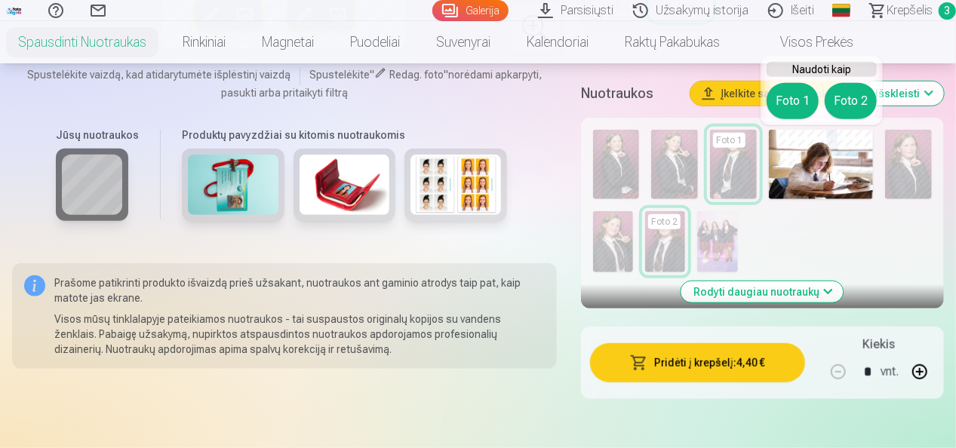
click at [796, 92] on button "Foto 1" at bounding box center [793, 101] width 52 height 36
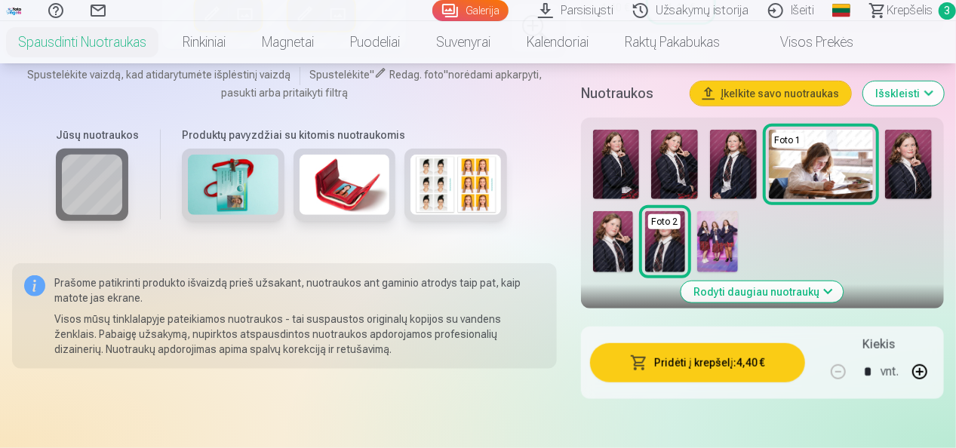
scroll to position [0, 0]
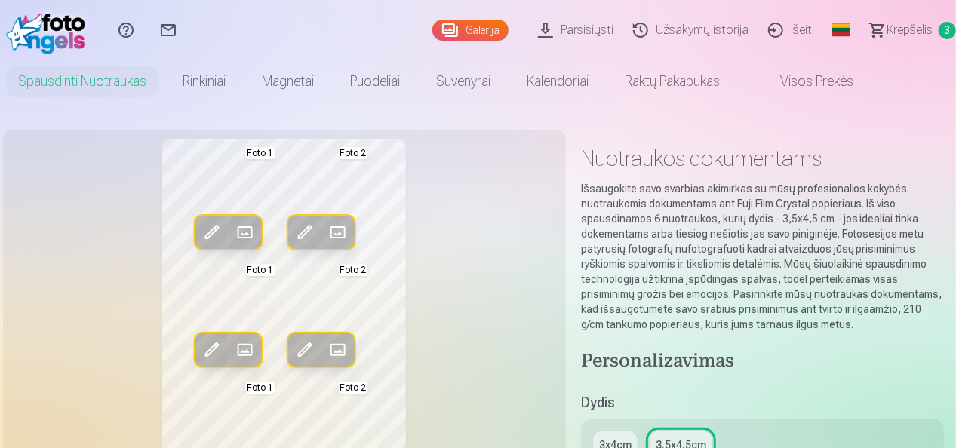
click at [456, 27] on link "Galerija" at bounding box center [470, 30] width 76 height 21
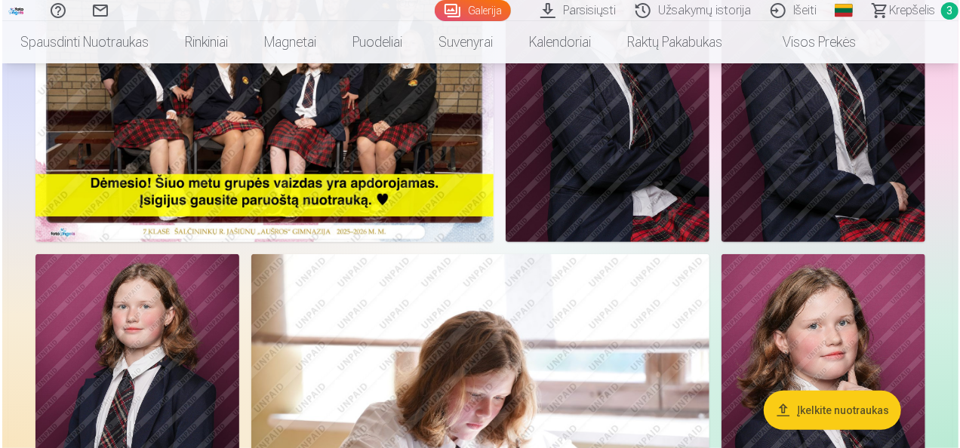
scroll to position [453, 0]
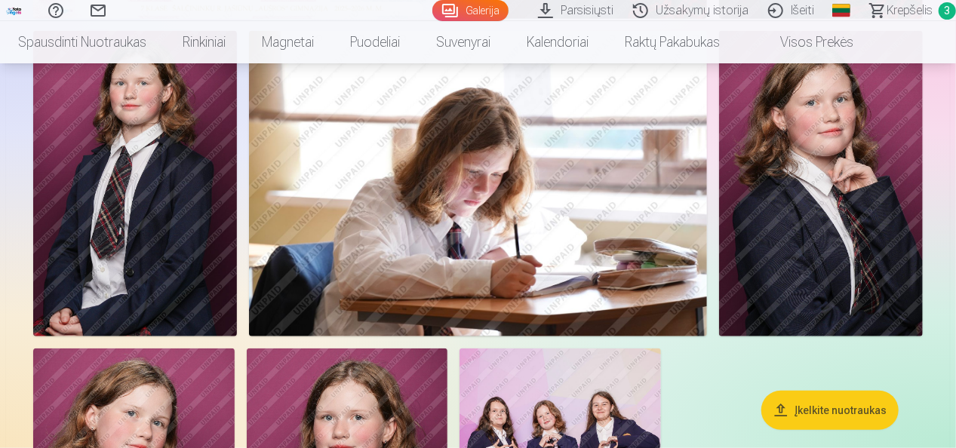
click at [505, 163] on img at bounding box center [478, 184] width 458 height 306
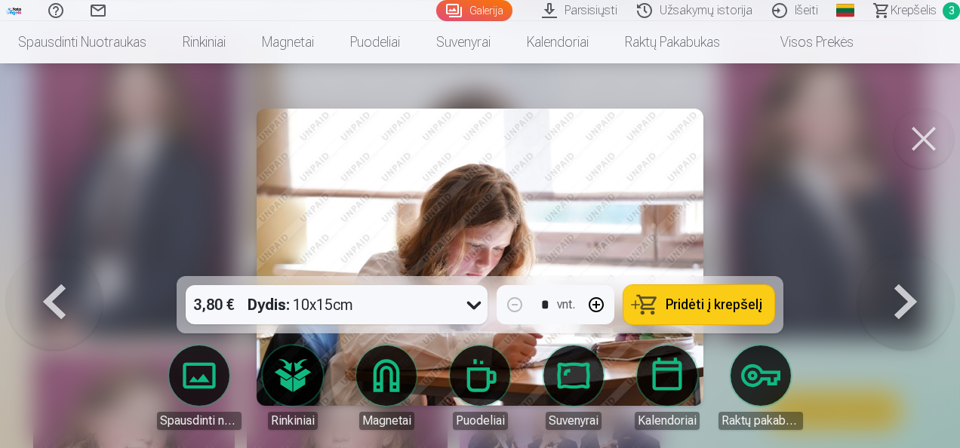
click at [706, 303] on span "Pridėti į krepšelį" at bounding box center [714, 305] width 97 height 14
click at [902, 11] on span "Krepšelis" at bounding box center [914, 11] width 46 height 18
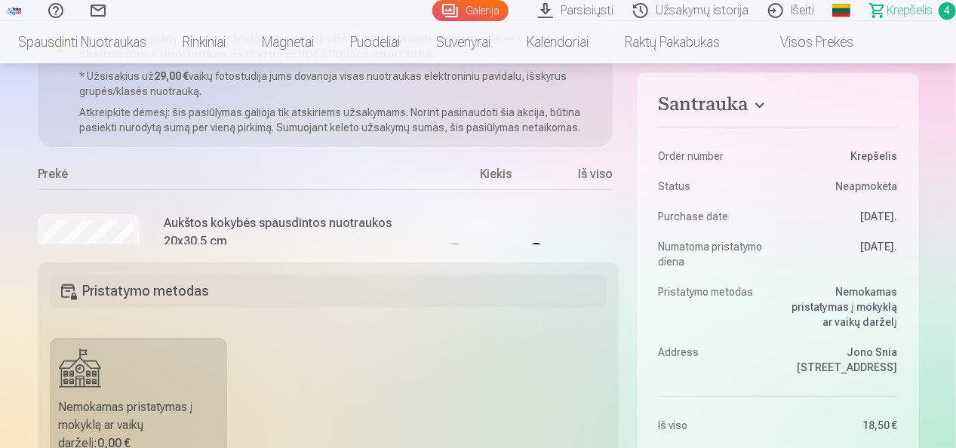
scroll to position [151, 0]
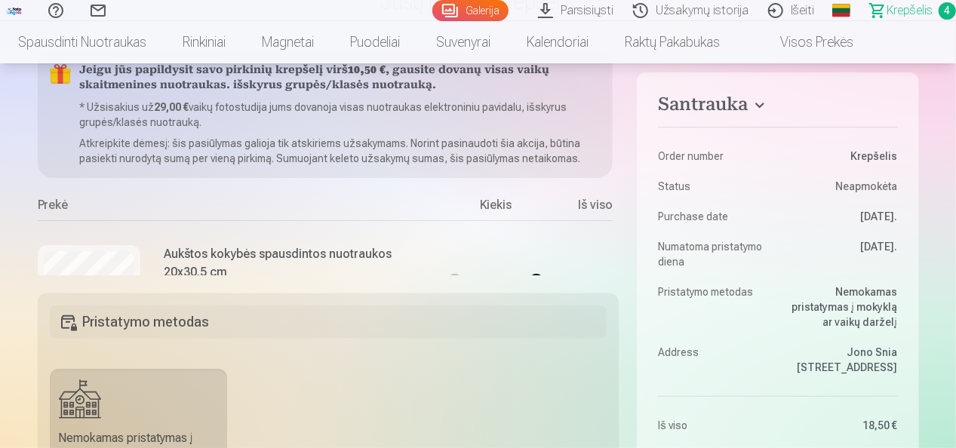
click at [168, 317] on h5 "Pristatymo metodas" at bounding box center [329, 322] width 558 height 33
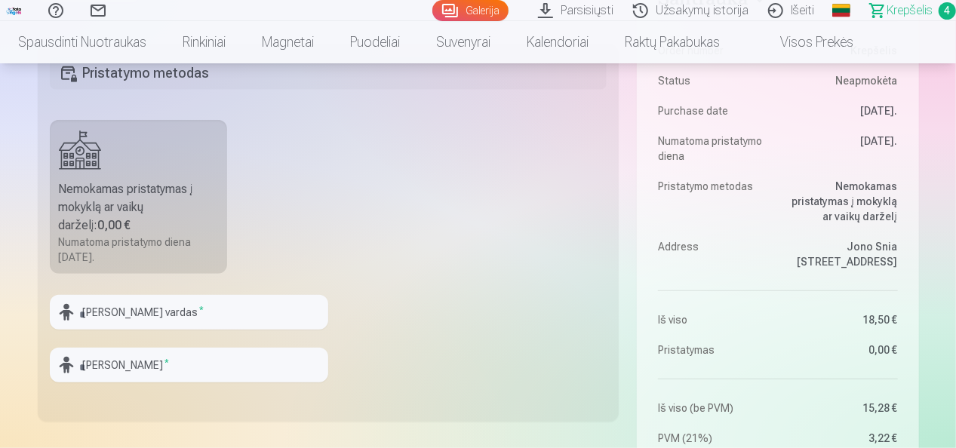
scroll to position [377, 0]
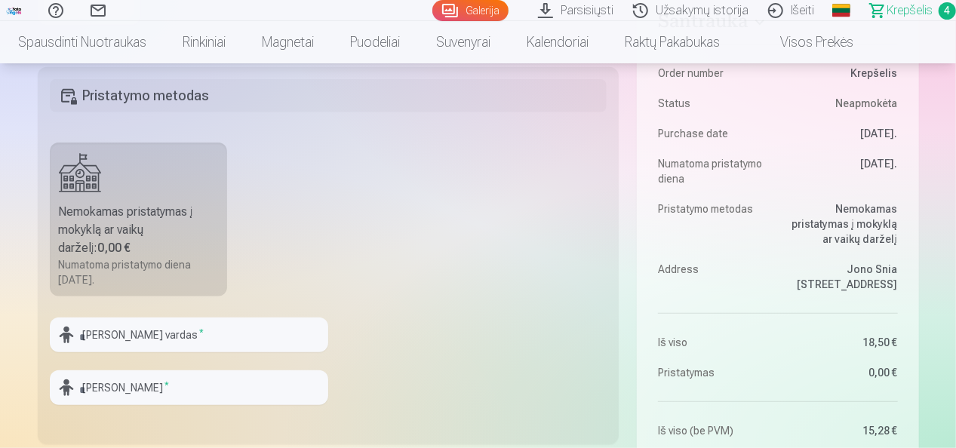
click at [162, 216] on div "Nemokamas pristatymas į mokyklą ar vaikų darželį : 0,00 €" at bounding box center [139, 230] width 160 height 54
drag, startPoint x: 151, startPoint y: 235, endPoint x: 149, endPoint y: 247, distance: 11.5
click at [149, 244] on div "Nemokamas pristatymas į mokyklą ar vaikų darželį : 0,00 €" at bounding box center [139, 230] width 160 height 54
click at [136, 335] on input "text" at bounding box center [189, 335] width 279 height 35
type input "******"
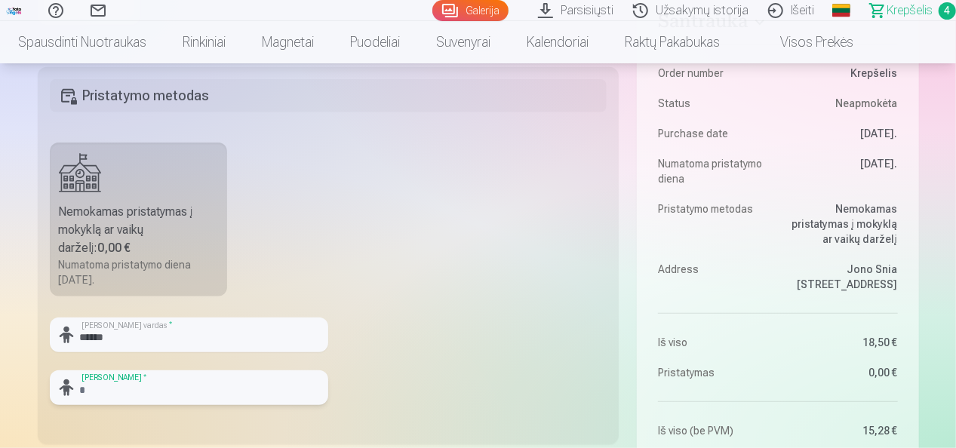
click at [146, 393] on input "text" at bounding box center [189, 388] width 279 height 35
type input "**********"
click at [454, 361] on fieldset "**********" at bounding box center [329, 255] width 582 height 377
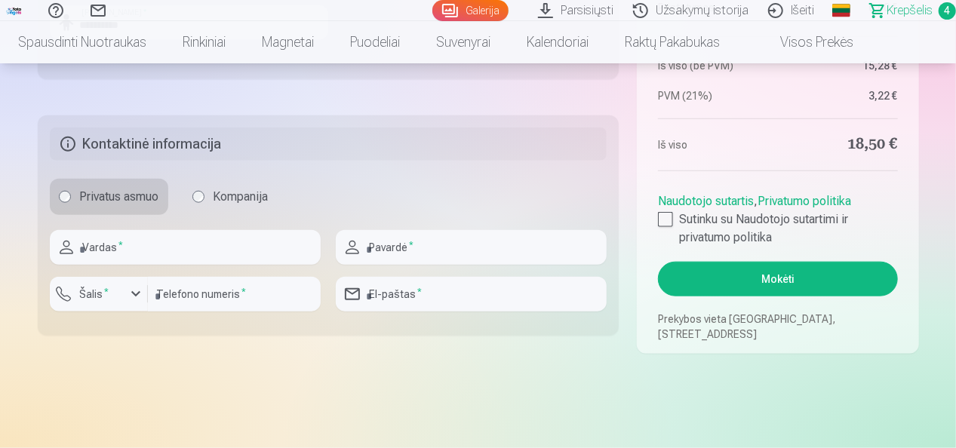
scroll to position [755, 0]
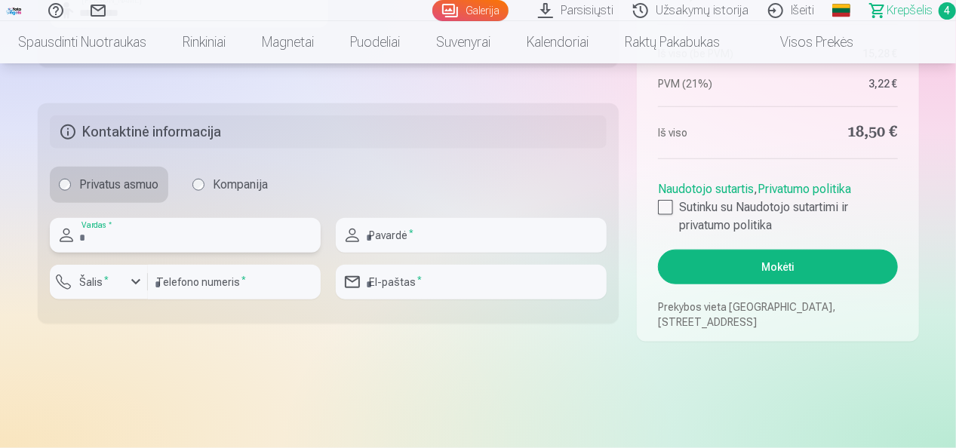
click at [129, 233] on input "text" at bounding box center [185, 235] width 271 height 35
type input "****"
type input "**********"
type input "*********"
type input "**********"
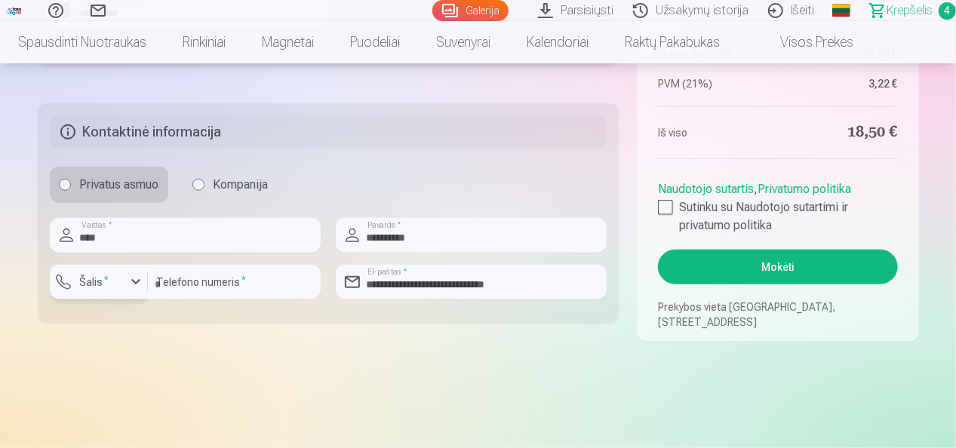
click at [130, 286] on div "button" at bounding box center [136, 282] width 18 height 18
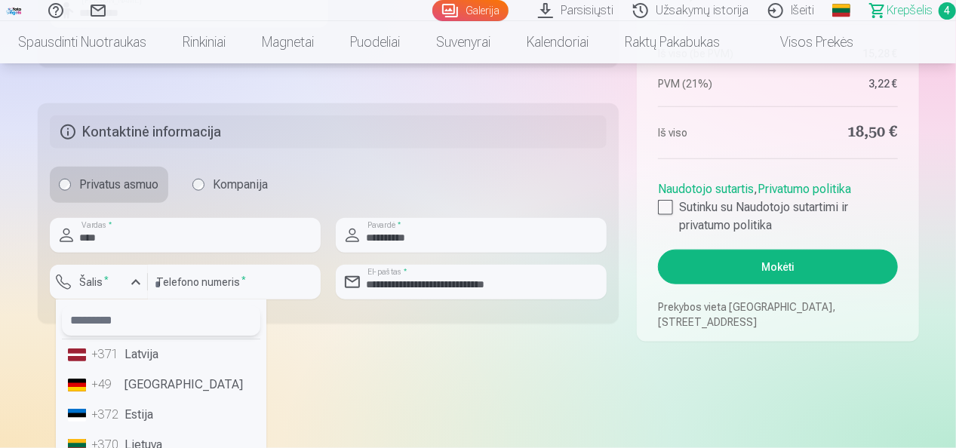
click at [140, 323] on input "text" at bounding box center [161, 321] width 199 height 30
click at [159, 442] on li "+370 Lietuva" at bounding box center [161, 445] width 199 height 30
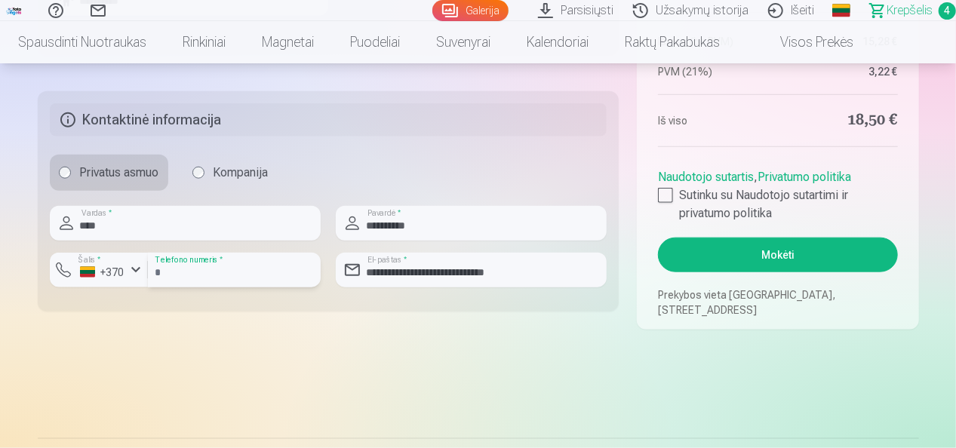
click at [161, 275] on input "*********" at bounding box center [234, 270] width 173 height 35
type input "********"
click at [663, 192] on div at bounding box center [665, 195] width 15 height 15
click at [797, 251] on button "Mokėti" at bounding box center [777, 255] width 239 height 35
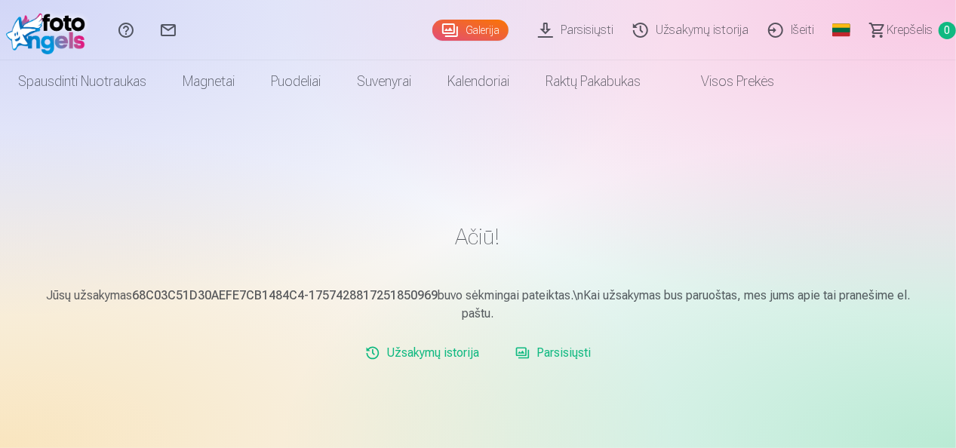
click at [797, 23] on link "Išeiti" at bounding box center [794, 30] width 66 height 60
